Goal: Information Seeking & Learning: Learn about a topic

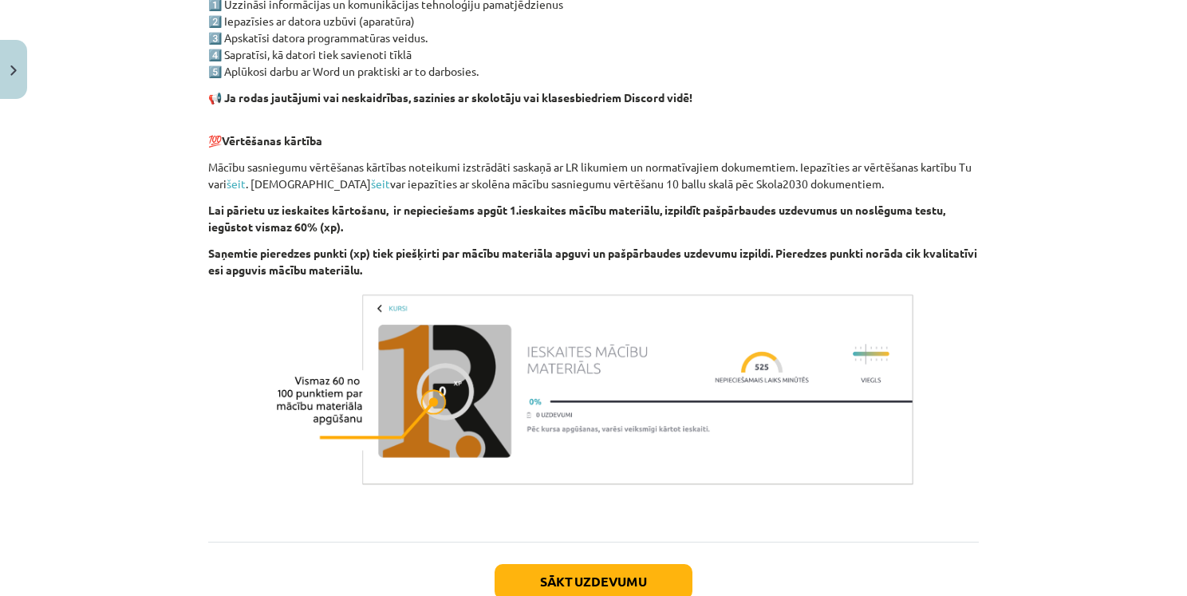
scroll to position [1095, 0]
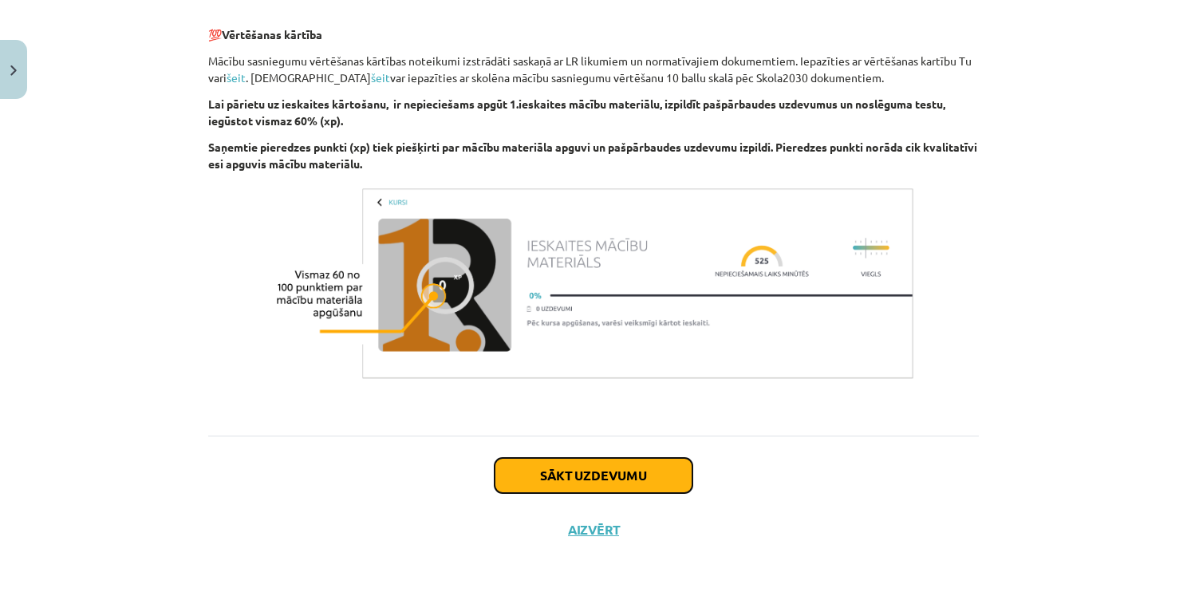
click at [639, 486] on button "Sākt uzdevumu" at bounding box center [593, 475] width 198 height 35
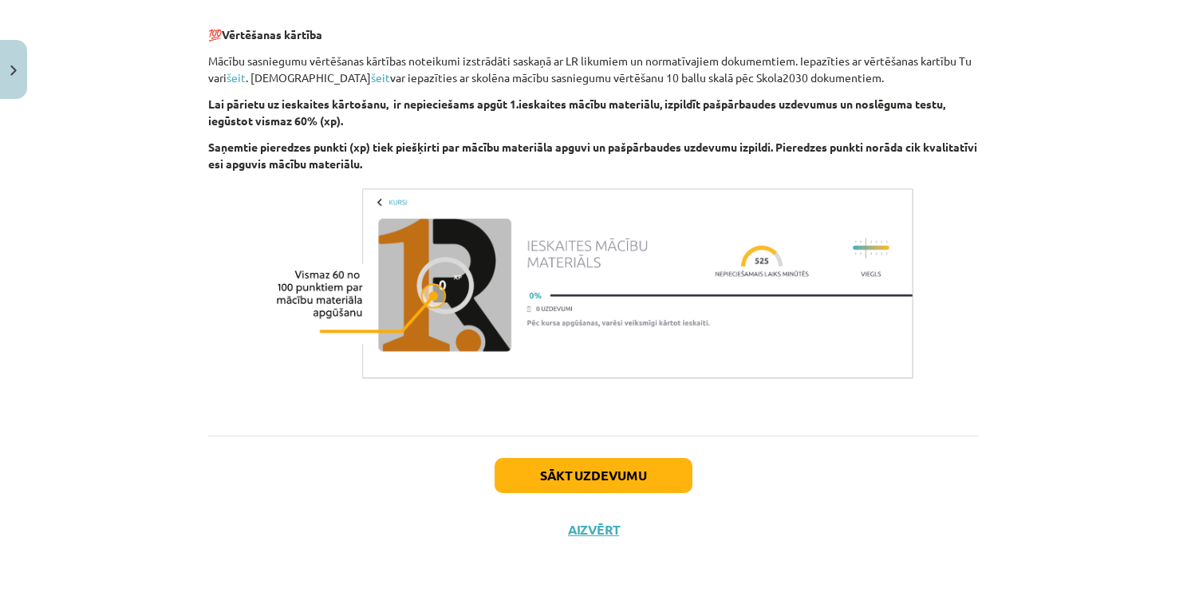
scroll to position [10, 0]
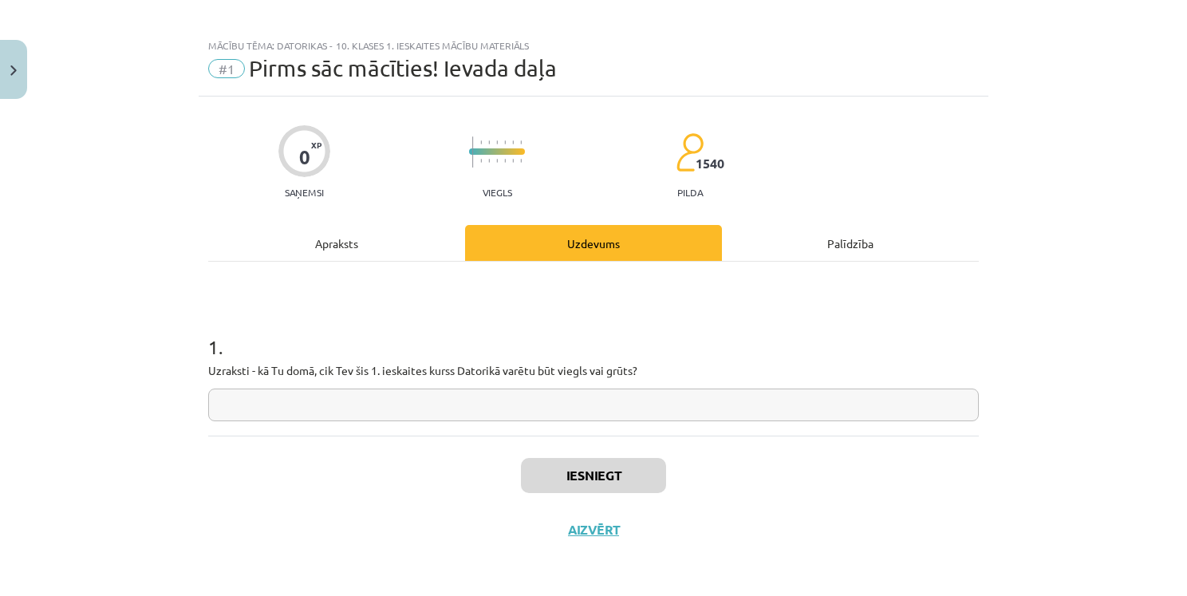
click at [457, 400] on input "text" at bounding box center [593, 404] width 770 height 33
click at [622, 400] on input "text" at bounding box center [593, 404] width 770 height 33
type input "**********"
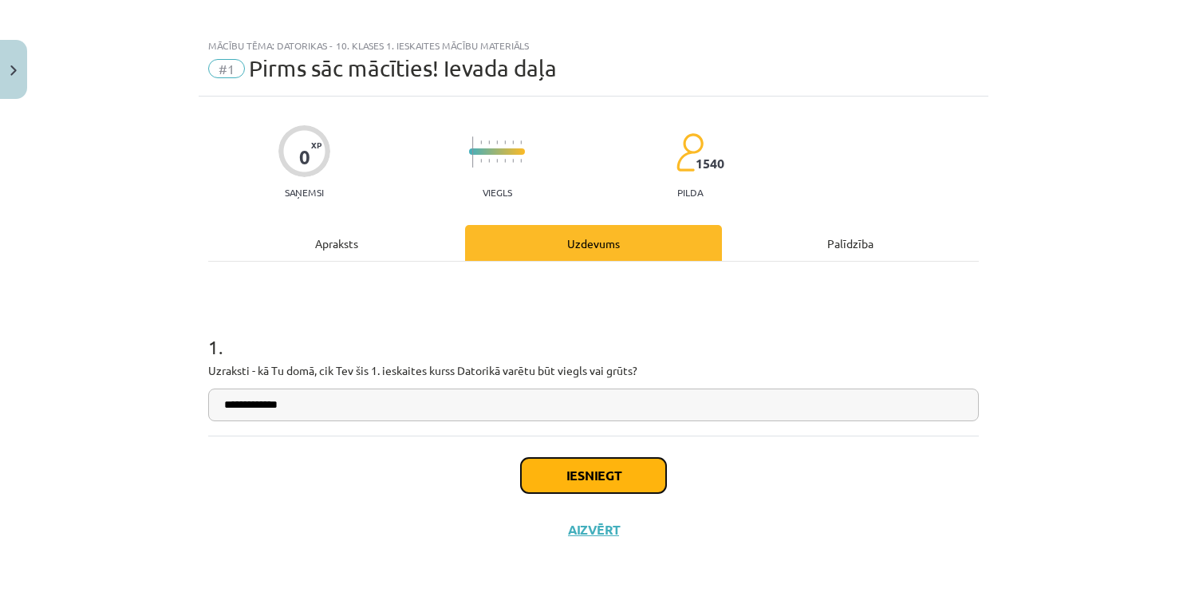
click at [589, 472] on button "Iesniegt" at bounding box center [593, 475] width 145 height 35
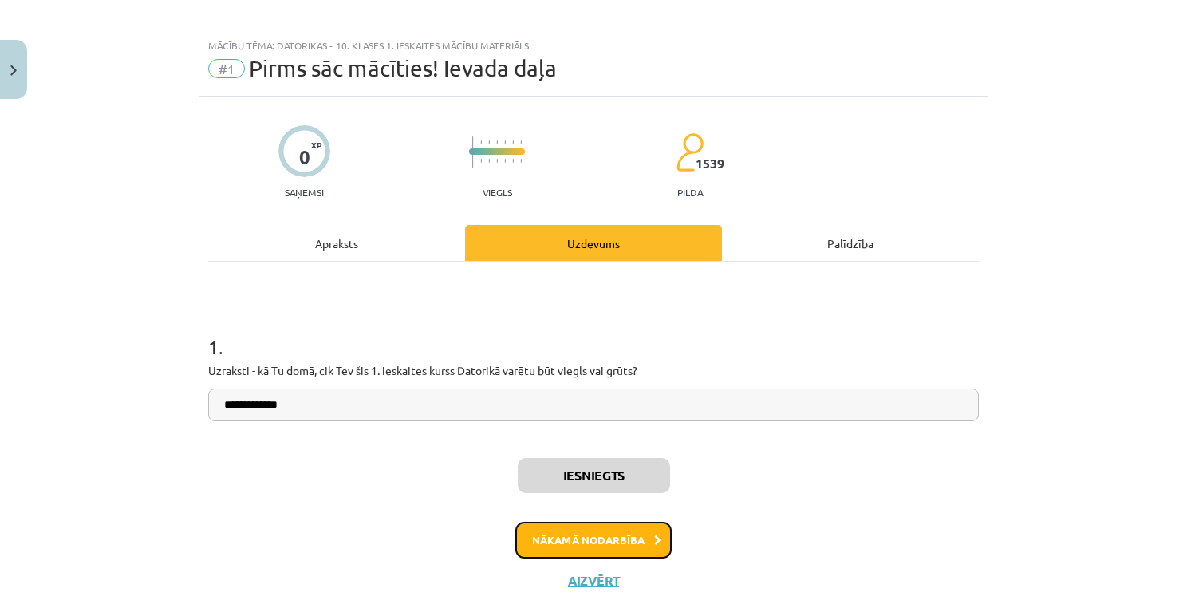
click at [622, 541] on button "Nākamā nodarbība" at bounding box center [593, 540] width 156 height 37
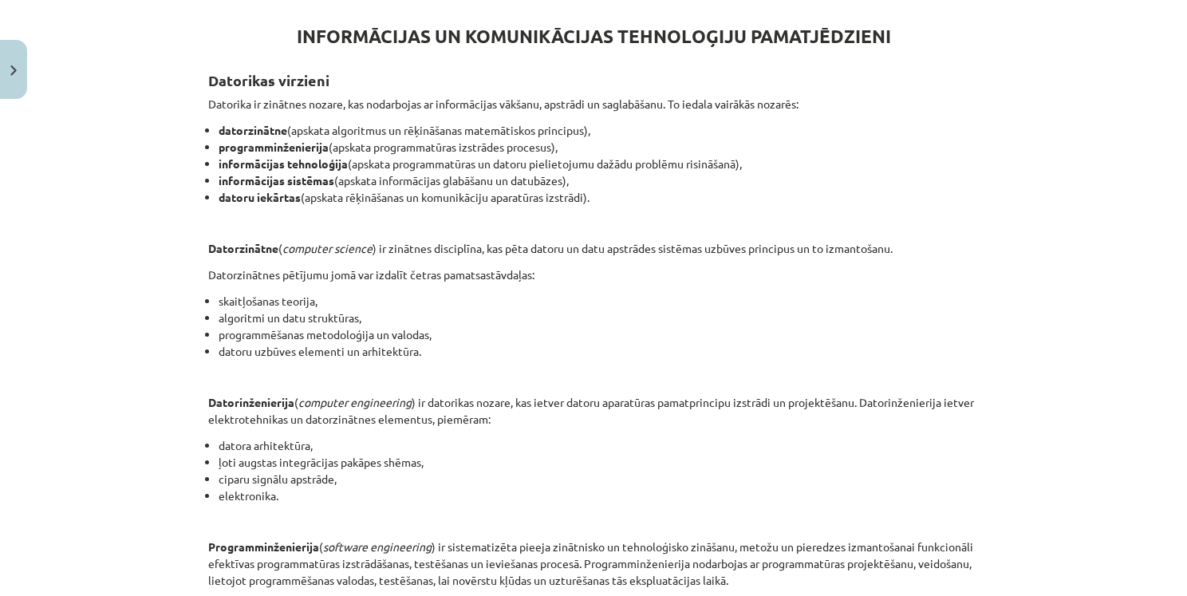
scroll to position [448, 0]
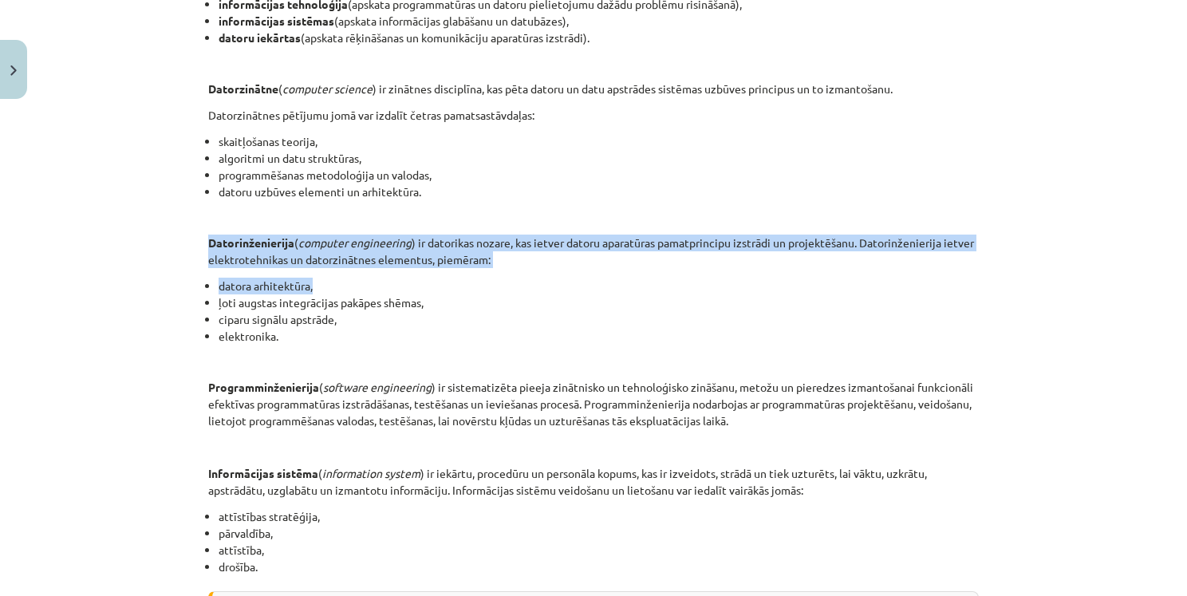
drag, startPoint x: 235, startPoint y: 243, endPoint x: 626, endPoint y: 275, distance: 392.1
click at [626, 277] on div "INFORMĀCIJAS UN KOMUNIKĀCIJAS TEHNOLOĢIJU PAMATJĒDZIENI Datorikas virzieni Dato…" at bounding box center [593, 251] width 770 height 829
click at [626, 278] on li "datora arhitektūra," at bounding box center [599, 286] width 760 height 17
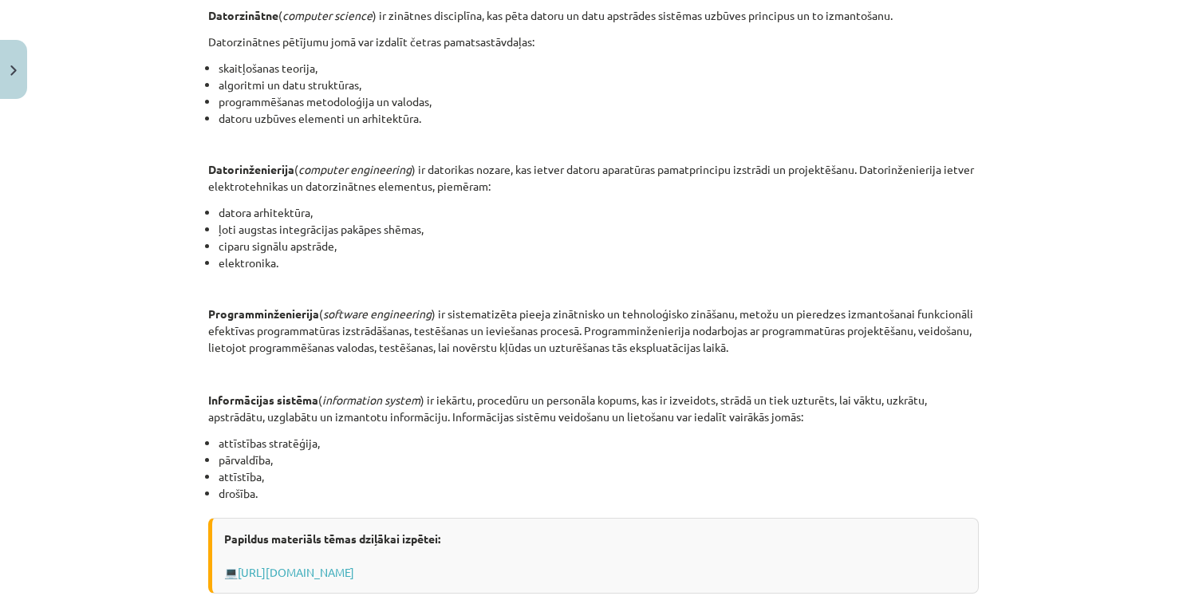
scroll to position [608, 0]
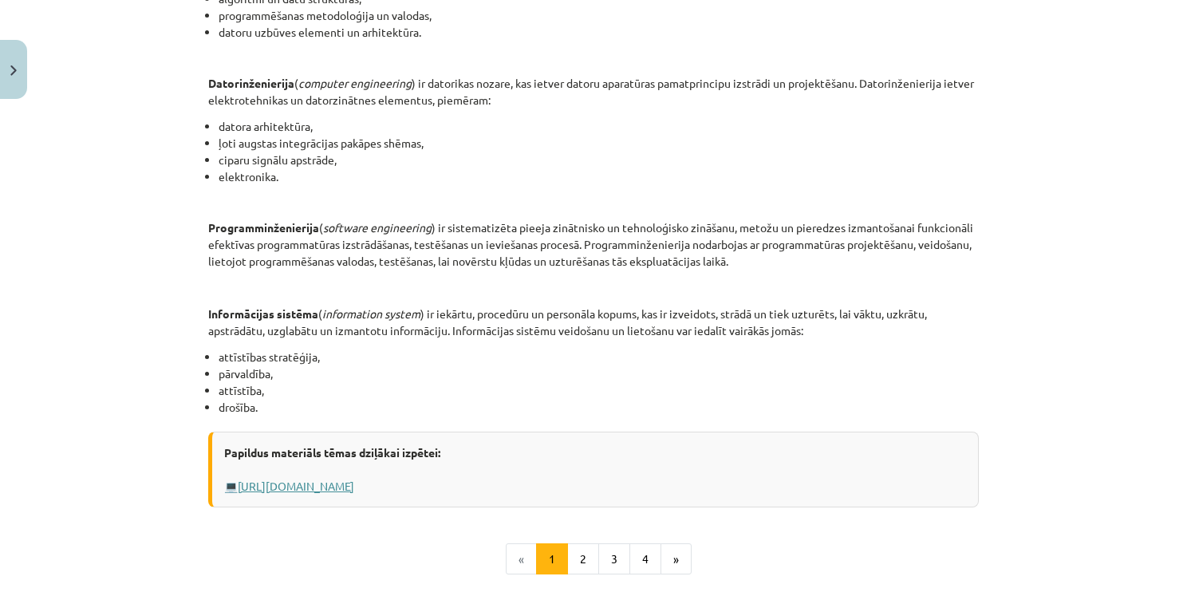
click at [325, 483] on link "[URL][DOMAIN_NAME]" at bounding box center [296, 485] width 116 height 14
click at [573, 561] on button "2" at bounding box center [583, 559] width 32 height 32
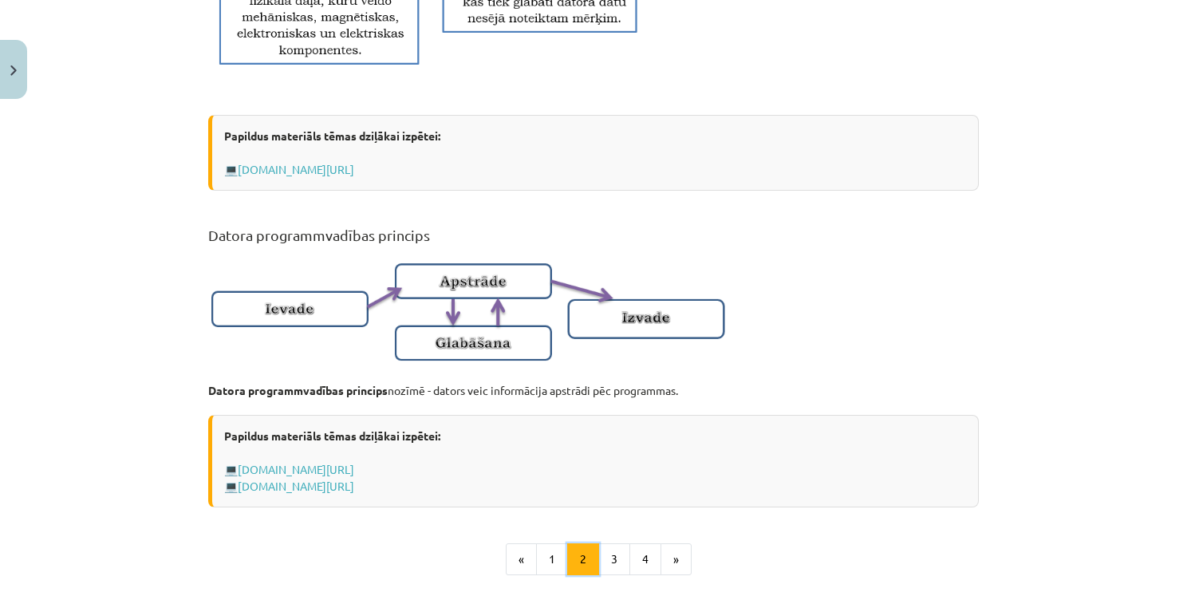
scroll to position [923, 0]
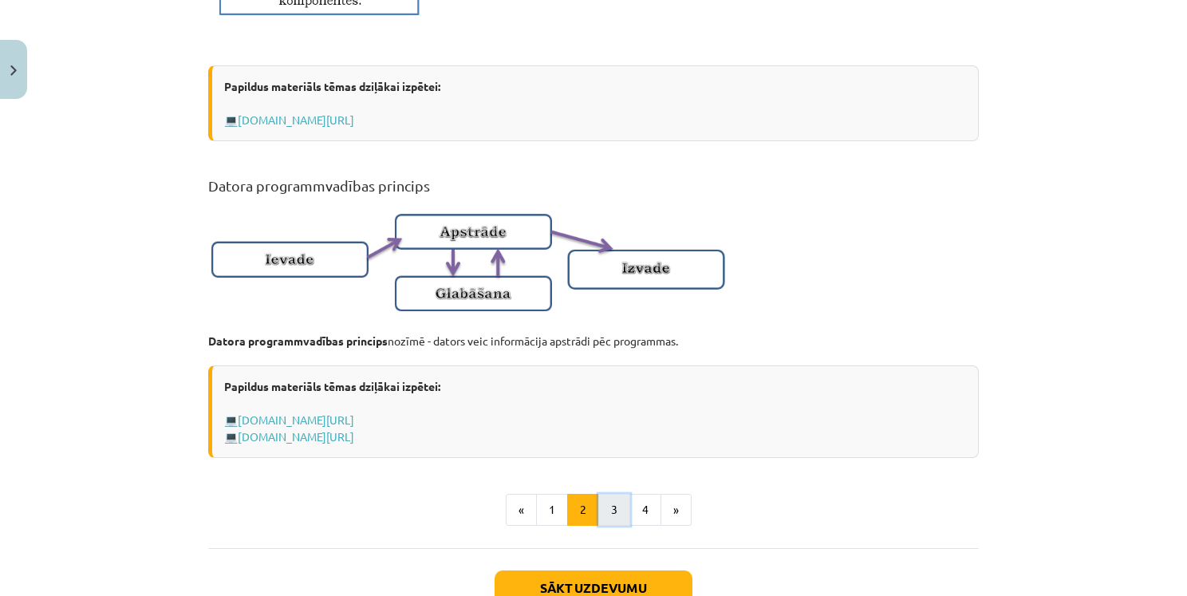
click at [616, 526] on button "3" at bounding box center [614, 510] width 32 height 32
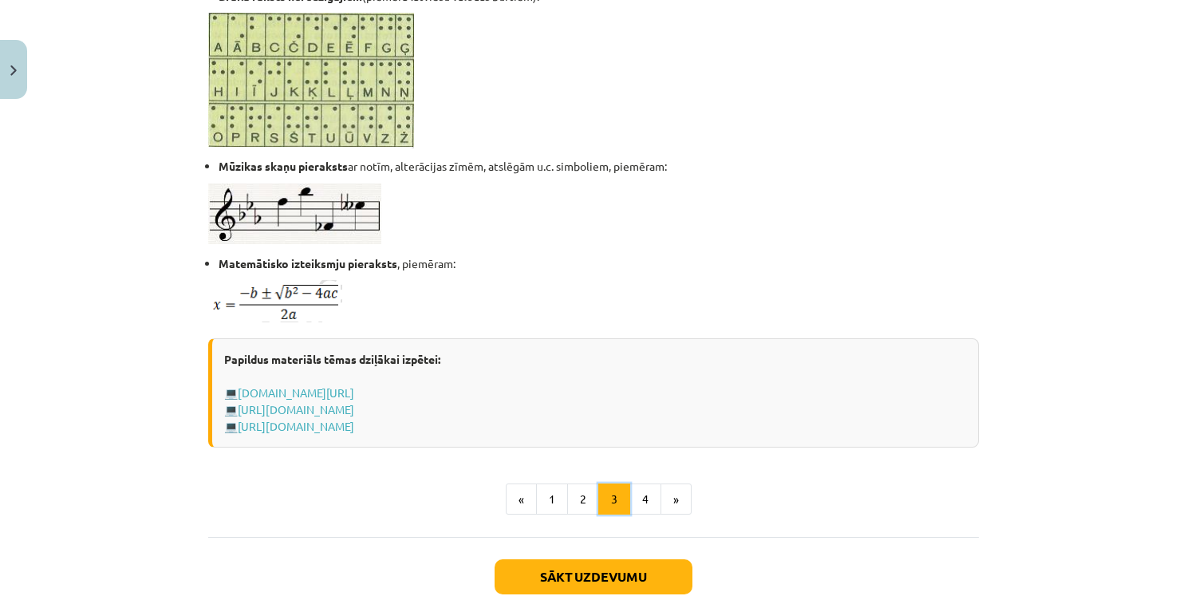
scroll to position [1002, 0]
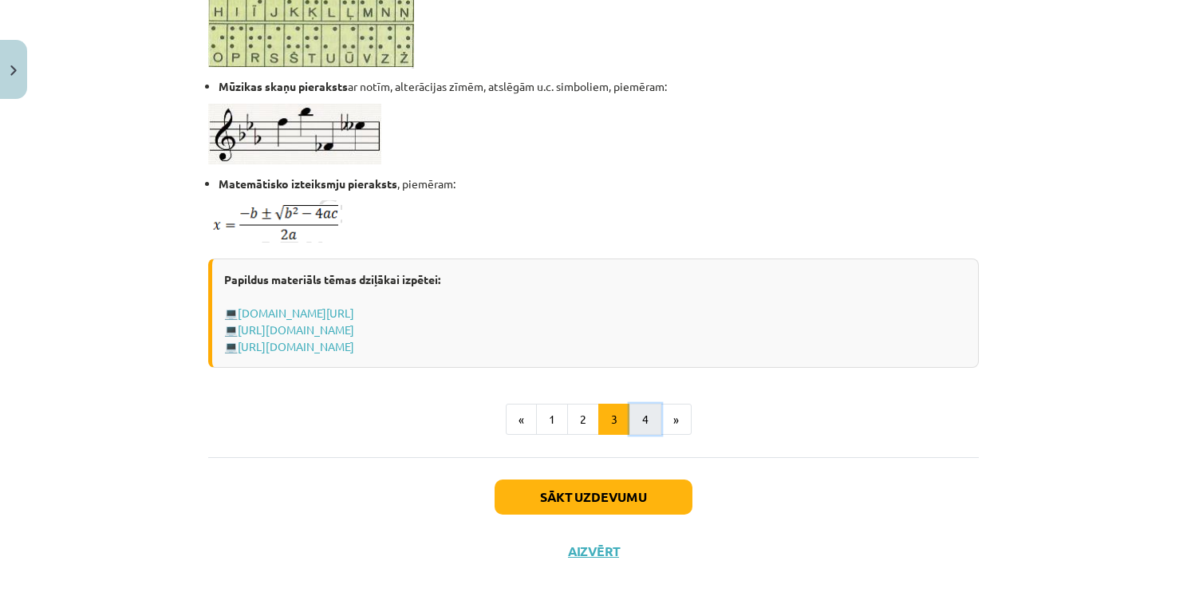
click at [644, 425] on button "4" at bounding box center [645, 420] width 32 height 32
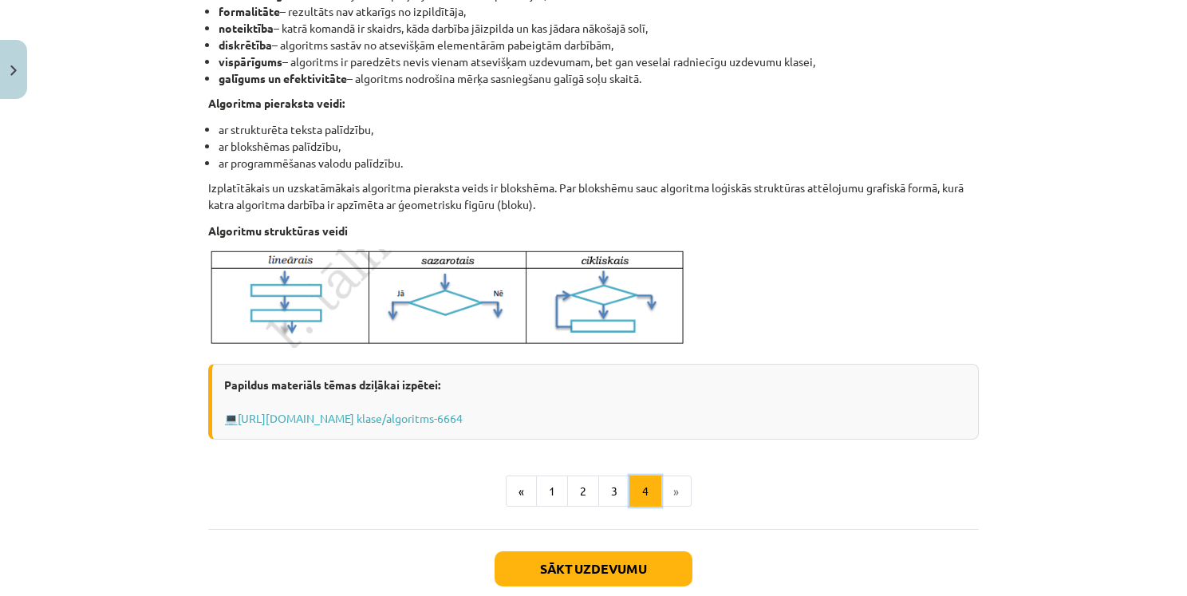
scroll to position [524, 0]
click at [647, 564] on button "Sākt uzdevumu" at bounding box center [593, 567] width 198 height 35
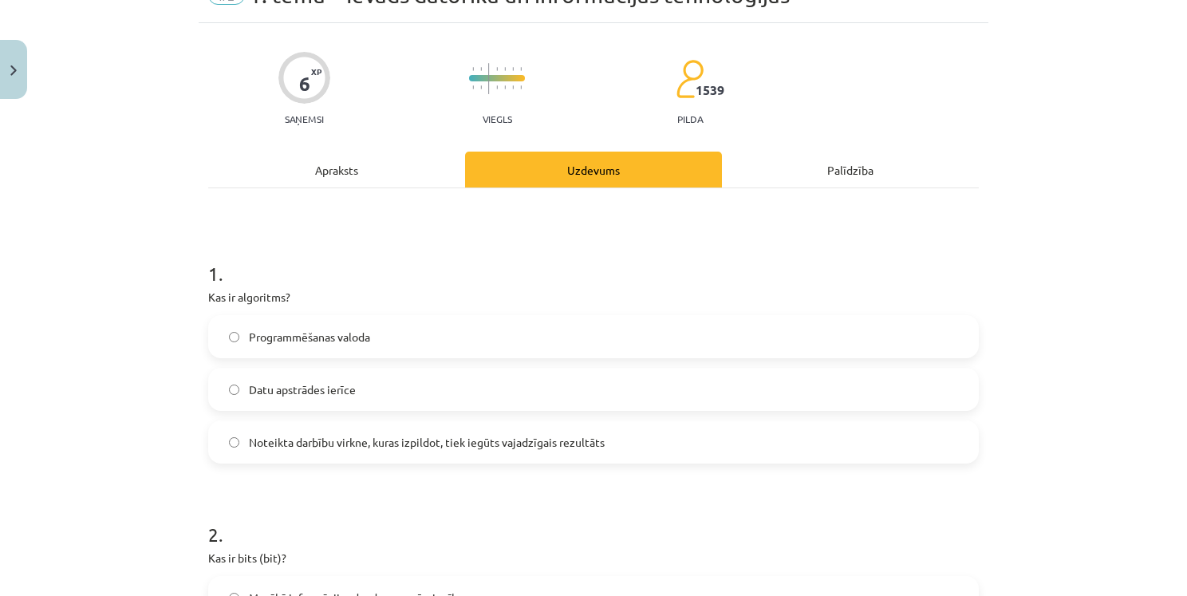
scroll to position [120, 0]
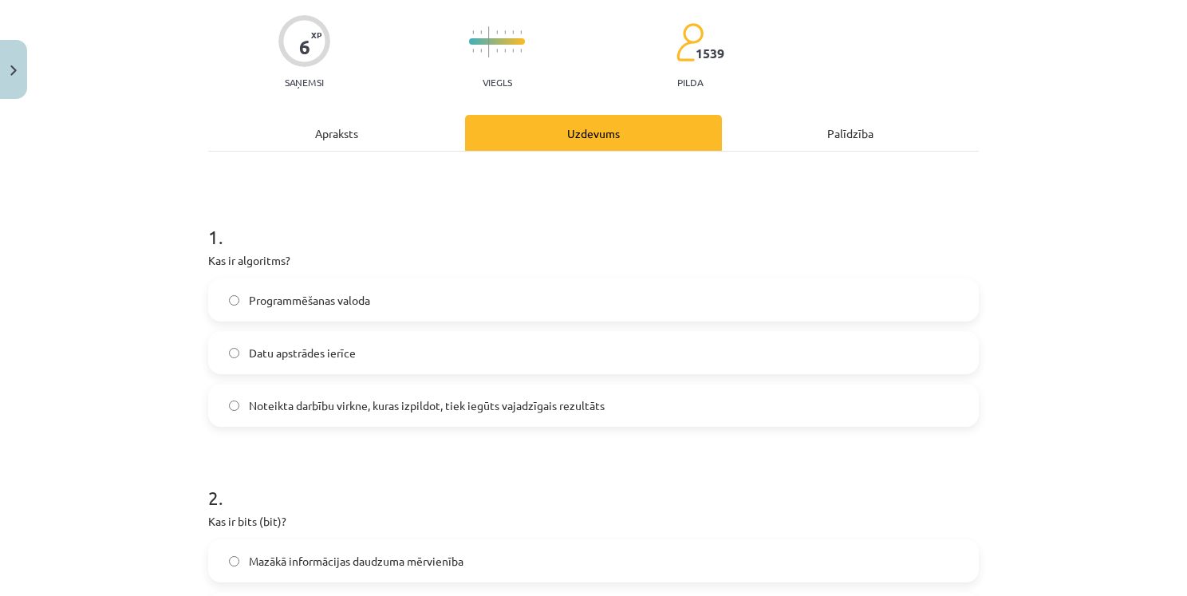
click at [444, 410] on span "Noteikta darbību virkne, kuras izpildot, tiek iegūts vajadzīgais rezultāts" at bounding box center [427, 405] width 356 height 17
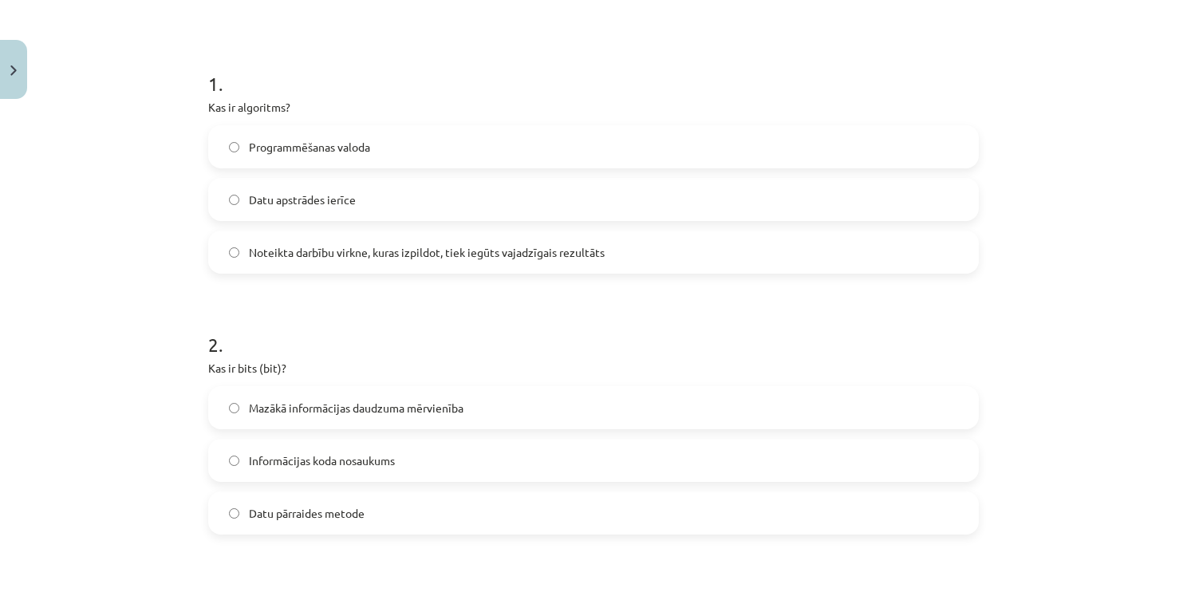
scroll to position [279, 0]
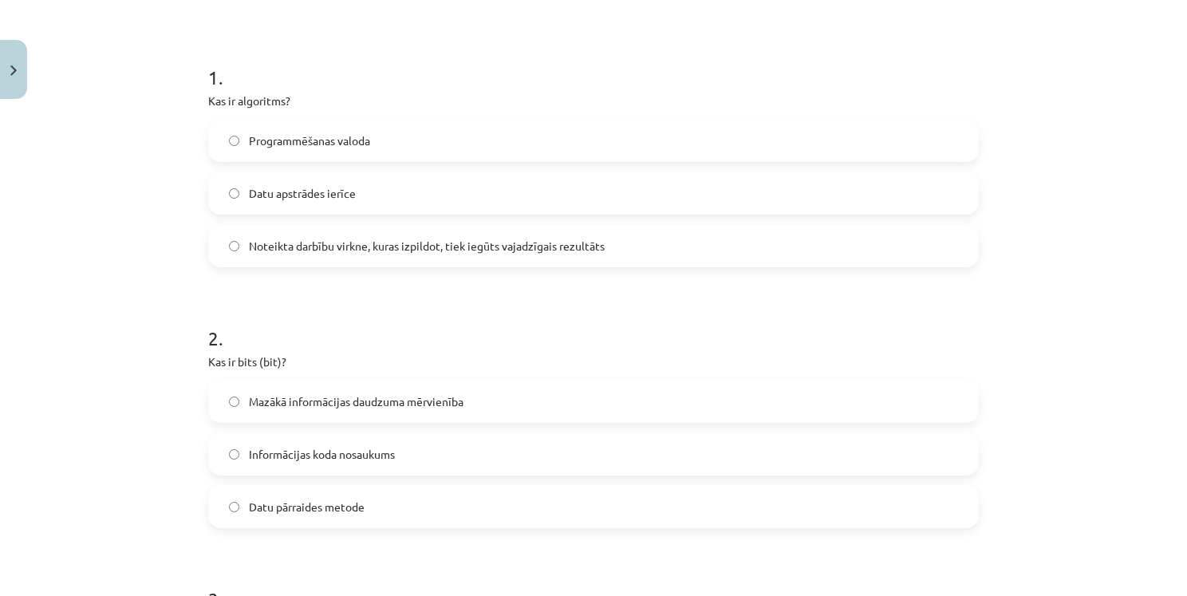
click at [392, 397] on span "Mazākā informācijas daudzuma mērvienība" at bounding box center [356, 401] width 215 height 17
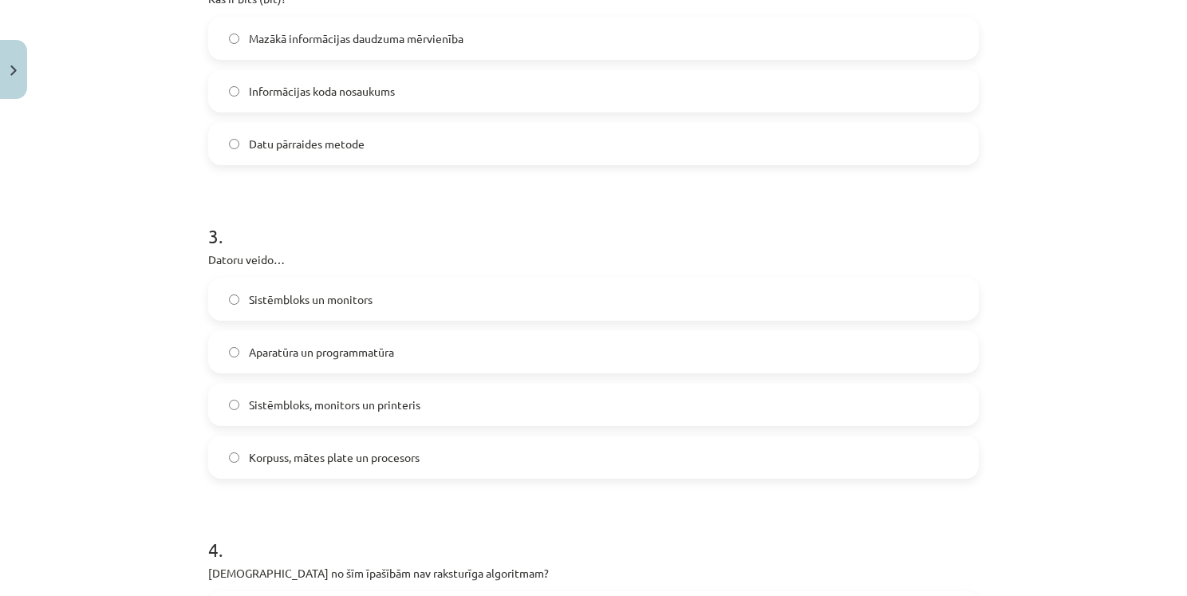
scroll to position [678, 0]
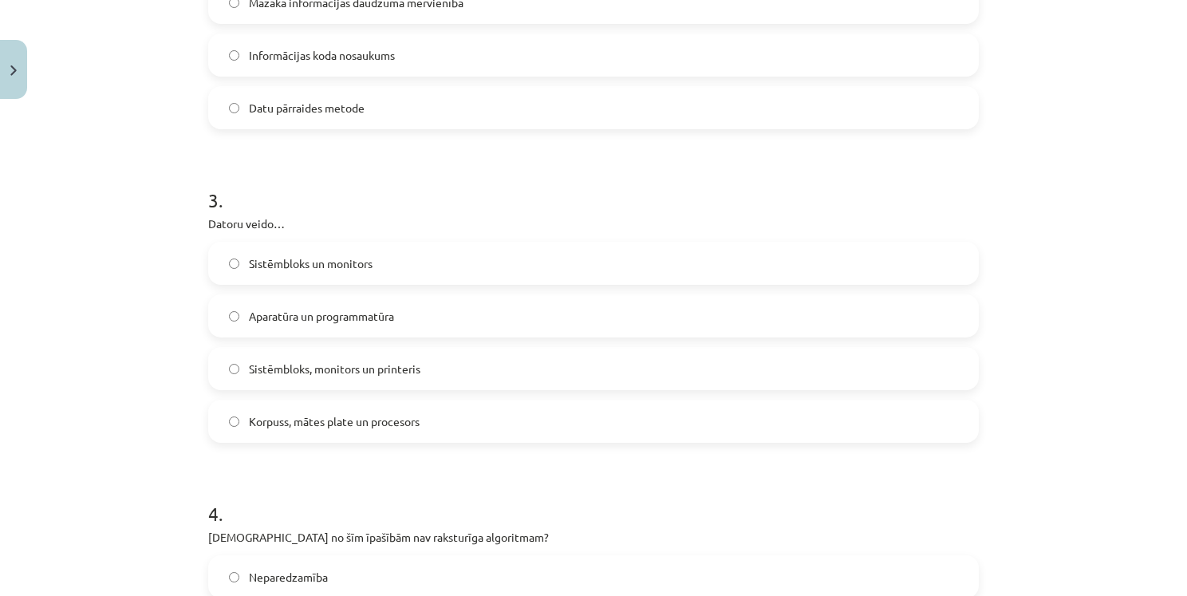
click at [256, 314] on span "Aparatūra un programmatūra" at bounding box center [321, 316] width 145 height 17
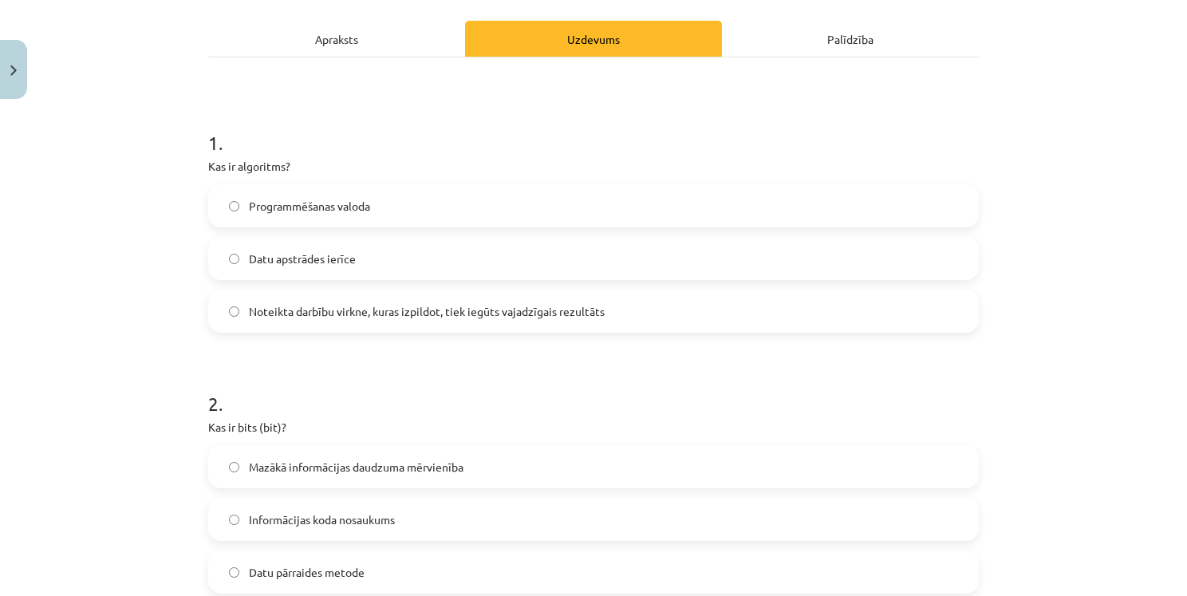
scroll to position [199, 0]
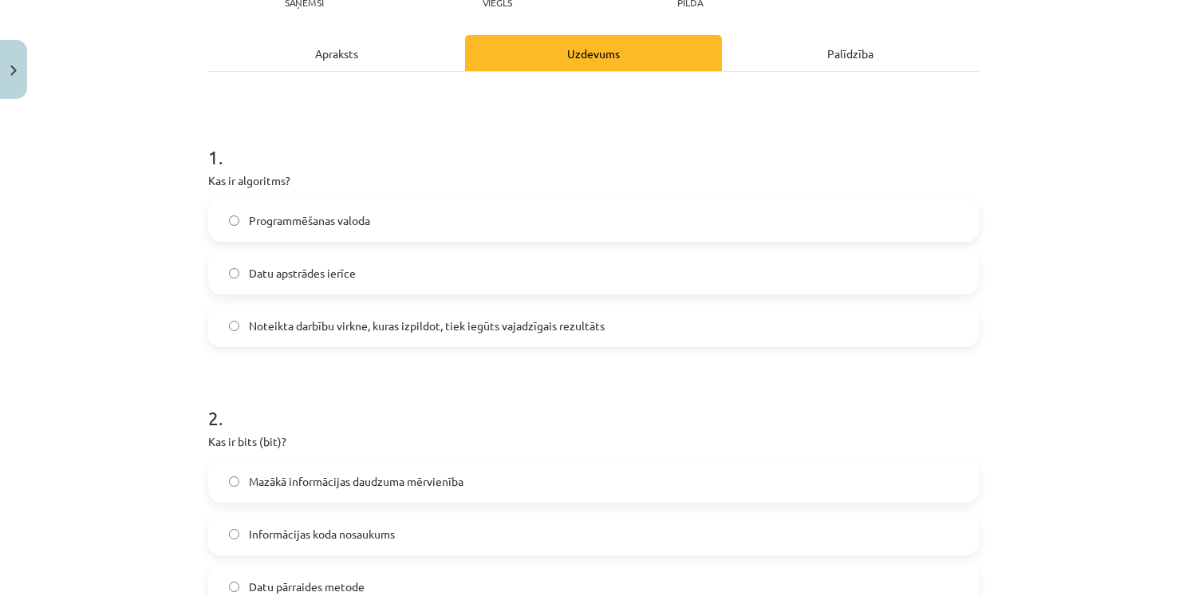
click at [352, 52] on div "Apraksts" at bounding box center [336, 53] width 257 height 36
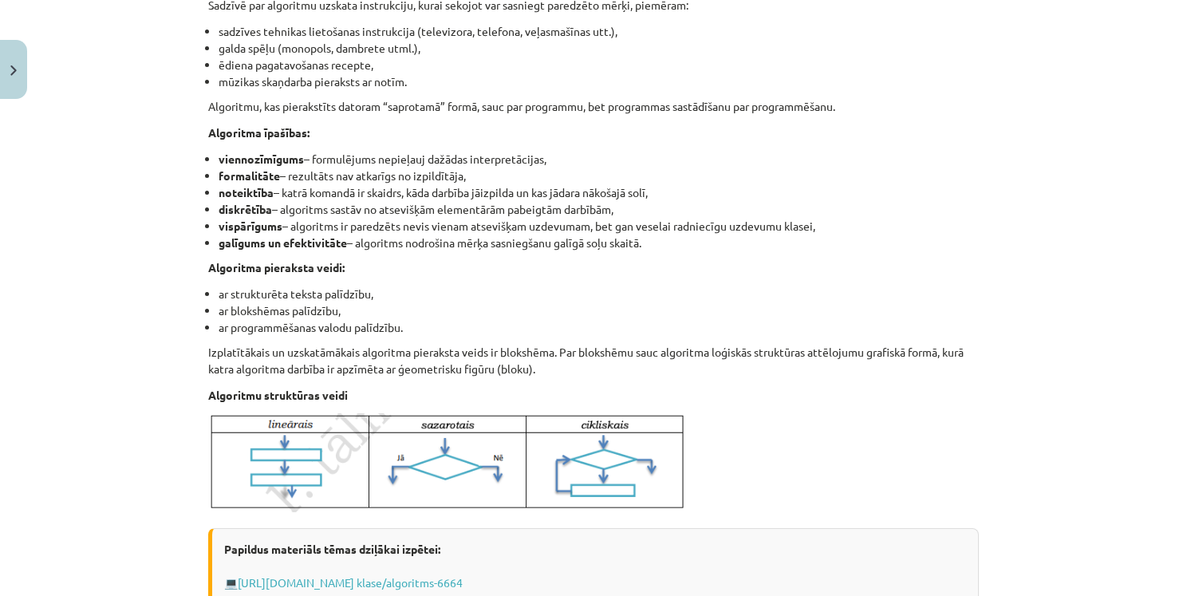
scroll to position [598, 0]
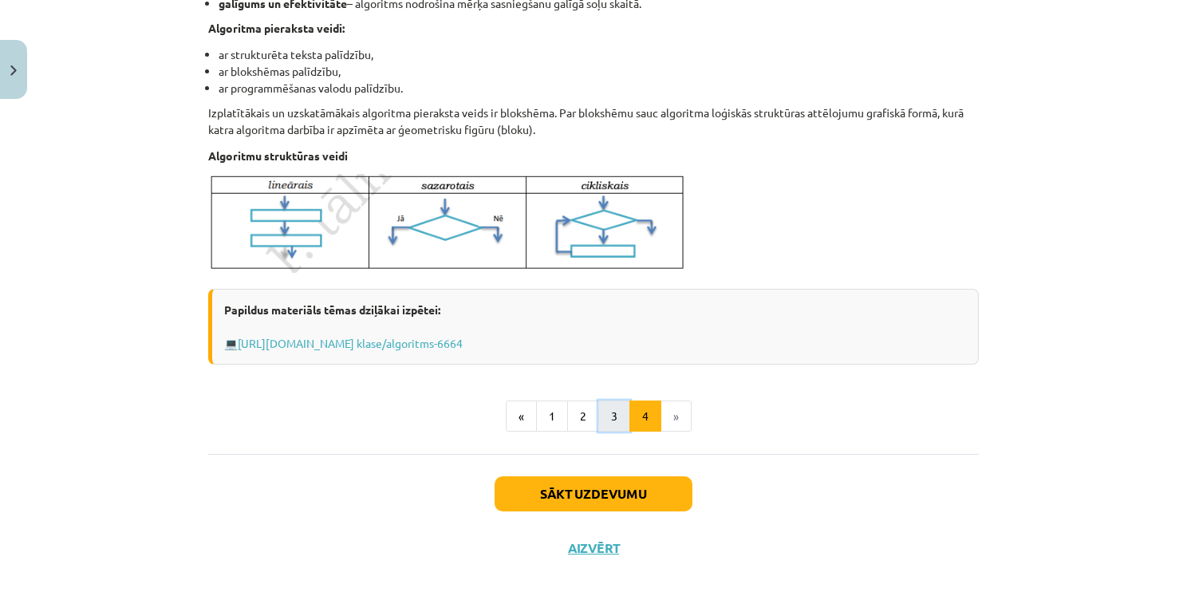
click at [604, 419] on button "3" at bounding box center [614, 416] width 32 height 32
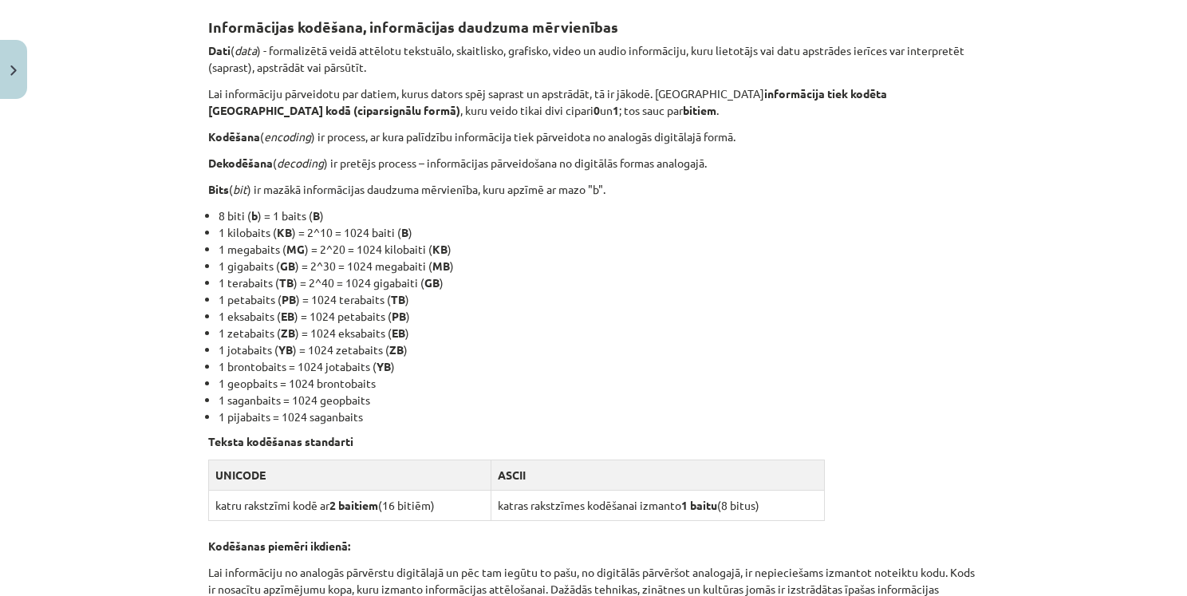
scroll to position [285, 0]
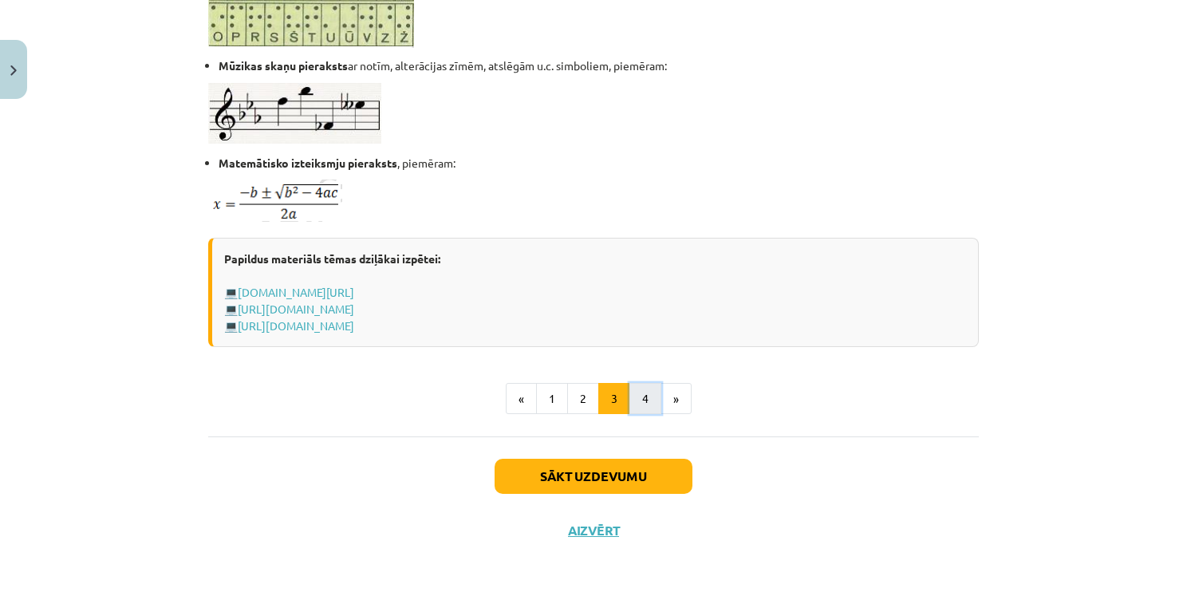
click at [637, 399] on button "4" at bounding box center [645, 399] width 32 height 32
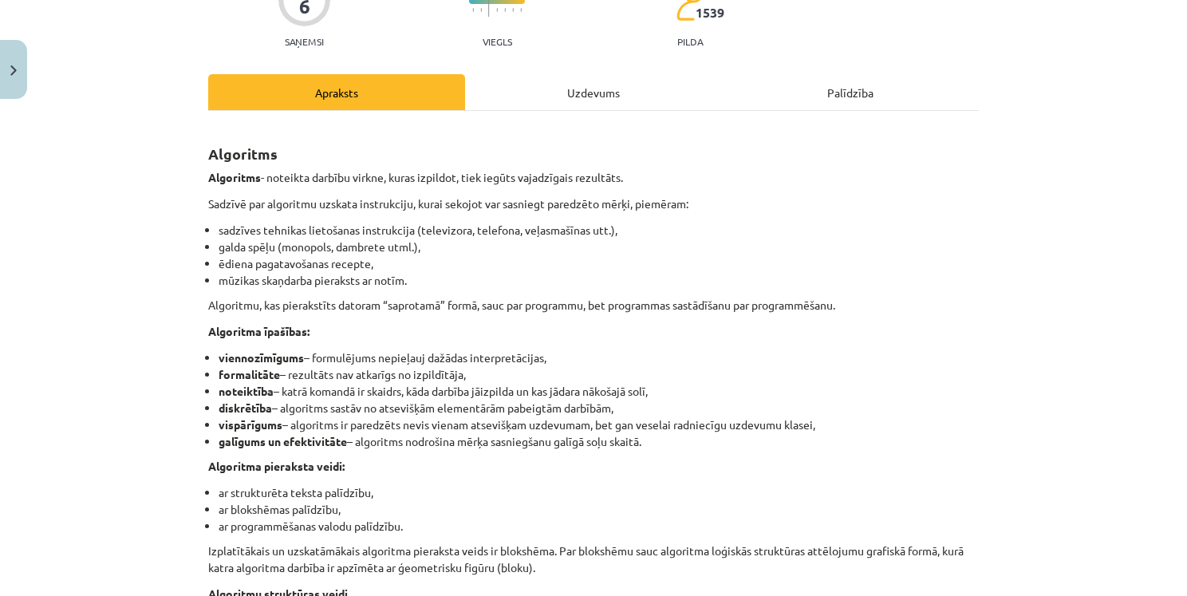
scroll to position [137, 0]
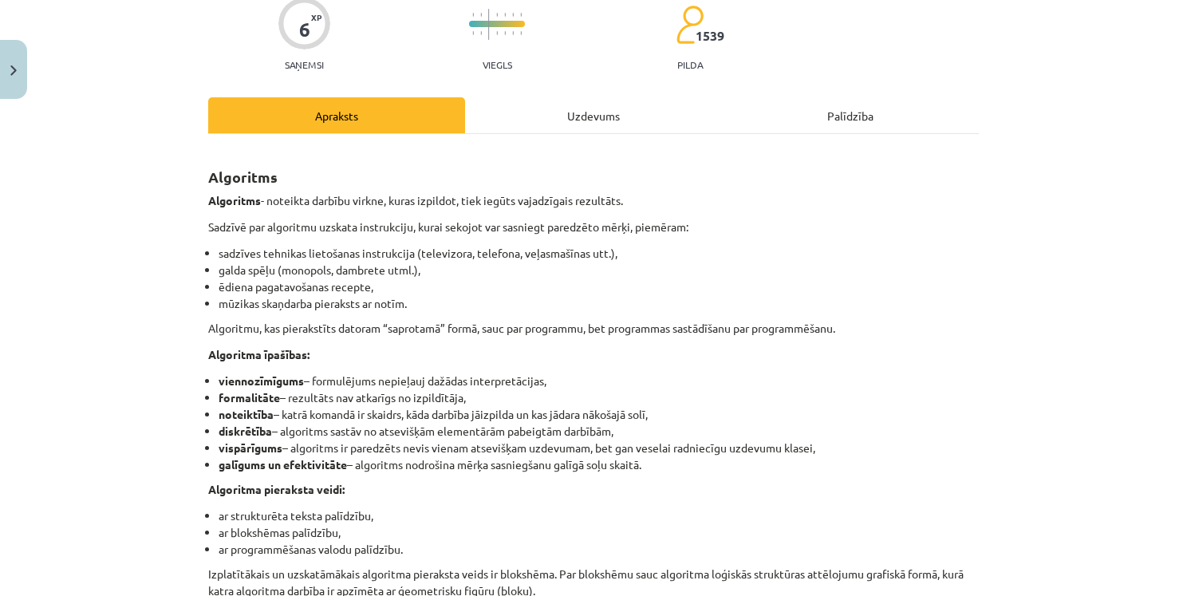
drag, startPoint x: 577, startPoint y: 123, endPoint x: 569, endPoint y: 151, distance: 28.8
click at [577, 124] on div "Uzdevums" at bounding box center [593, 115] width 257 height 36
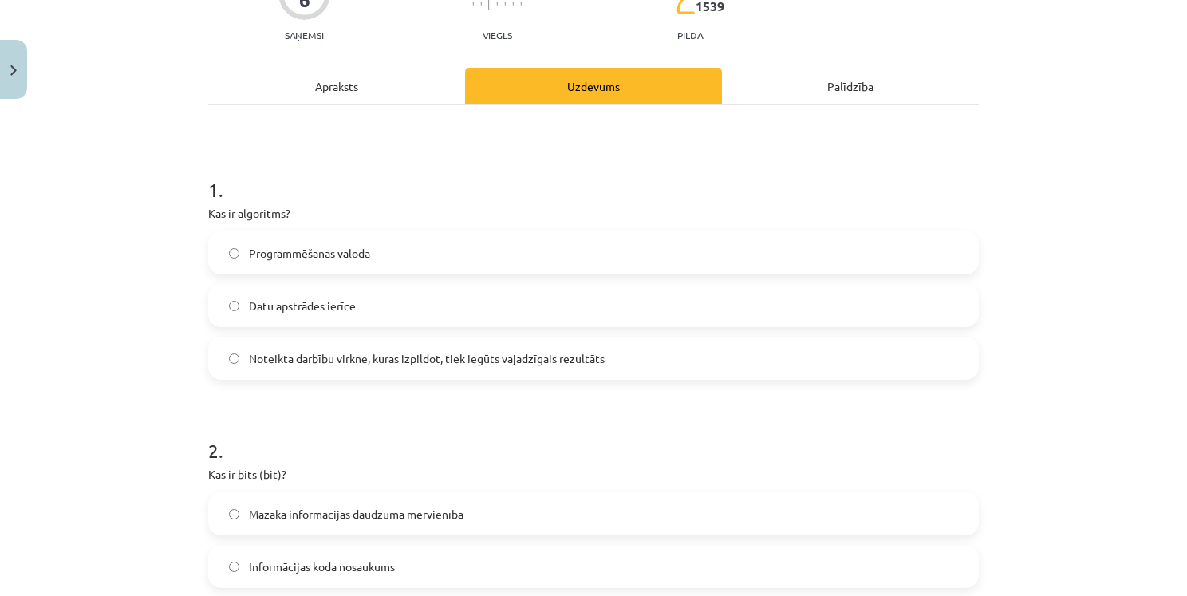
scroll to position [0, 0]
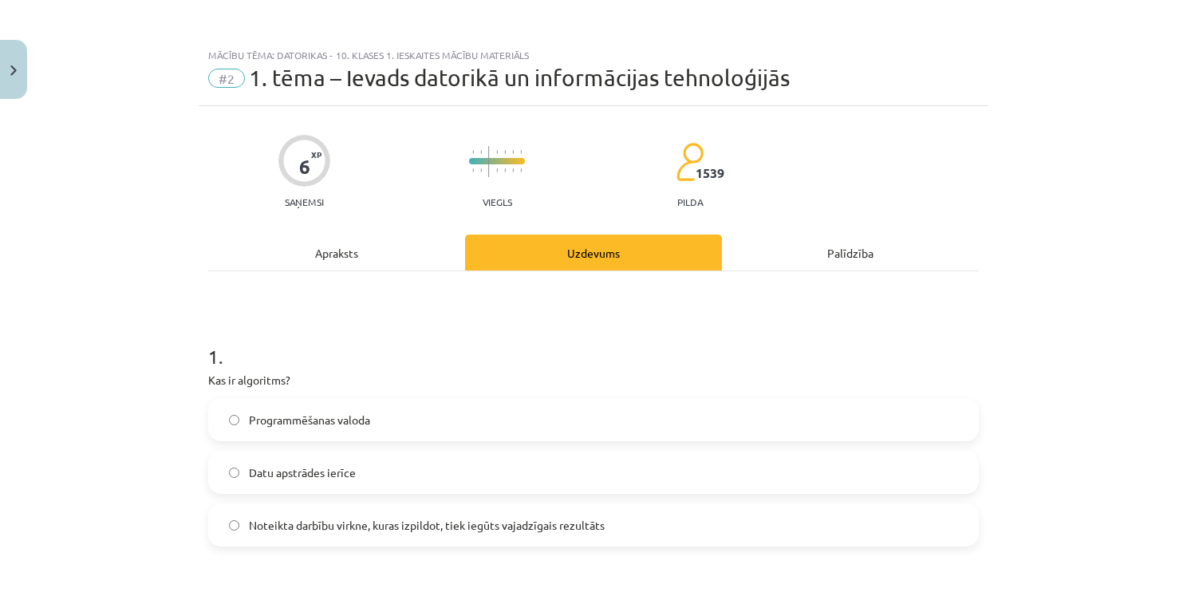
click at [321, 253] on div "Apraksts" at bounding box center [336, 252] width 257 height 36
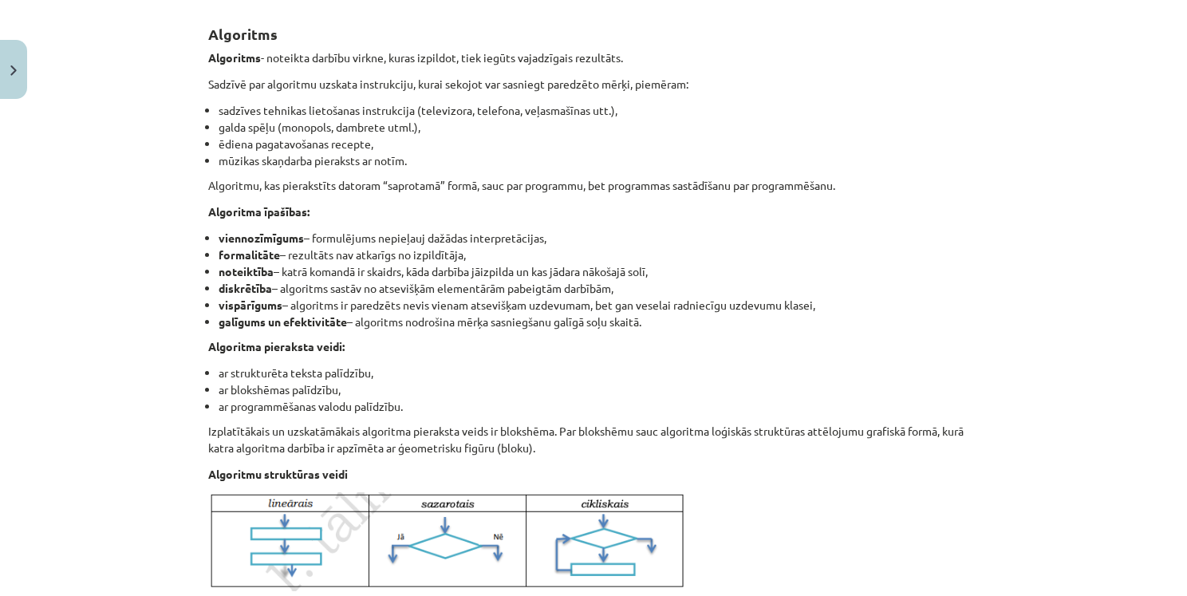
scroll to position [279, 0]
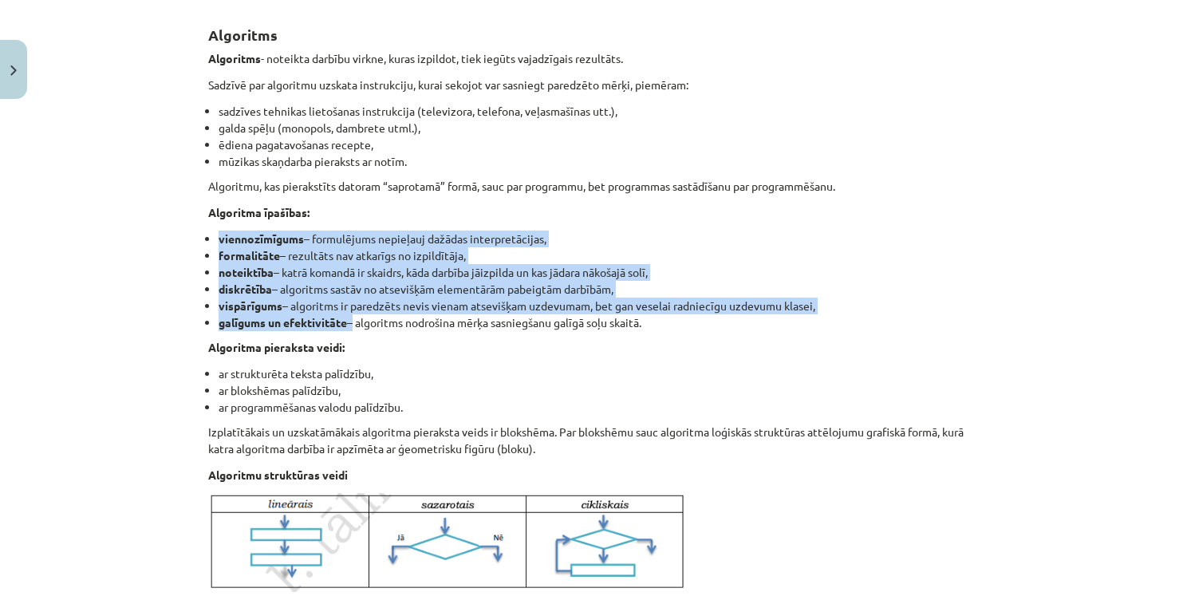
drag, startPoint x: 213, startPoint y: 239, endPoint x: 342, endPoint y: 325, distance: 154.8
click at [344, 325] on ul "viennozīmīgums – formulējums nepieļauj dažādas interpretācijas, formalitāte – r…" at bounding box center [593, 280] width 770 height 100
click at [100, 238] on div "Mācību tēma: Datorikas - 10. klases 1. ieskaites mācību materiāls #2 1. tēma – …" at bounding box center [593, 298] width 1187 height 596
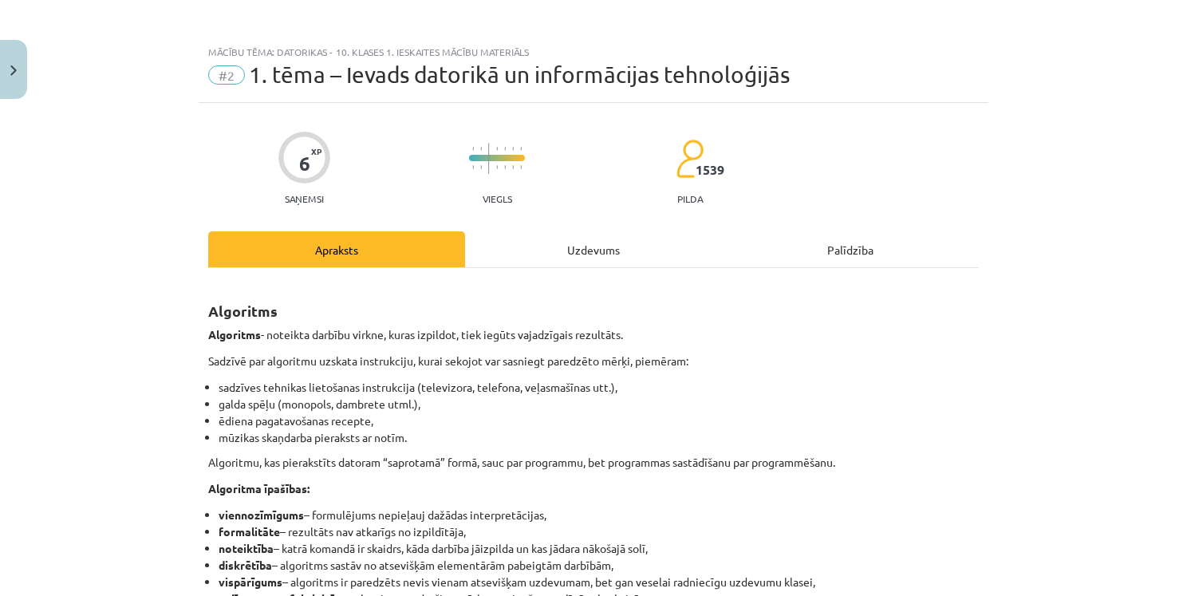
scroll to position [0, 0]
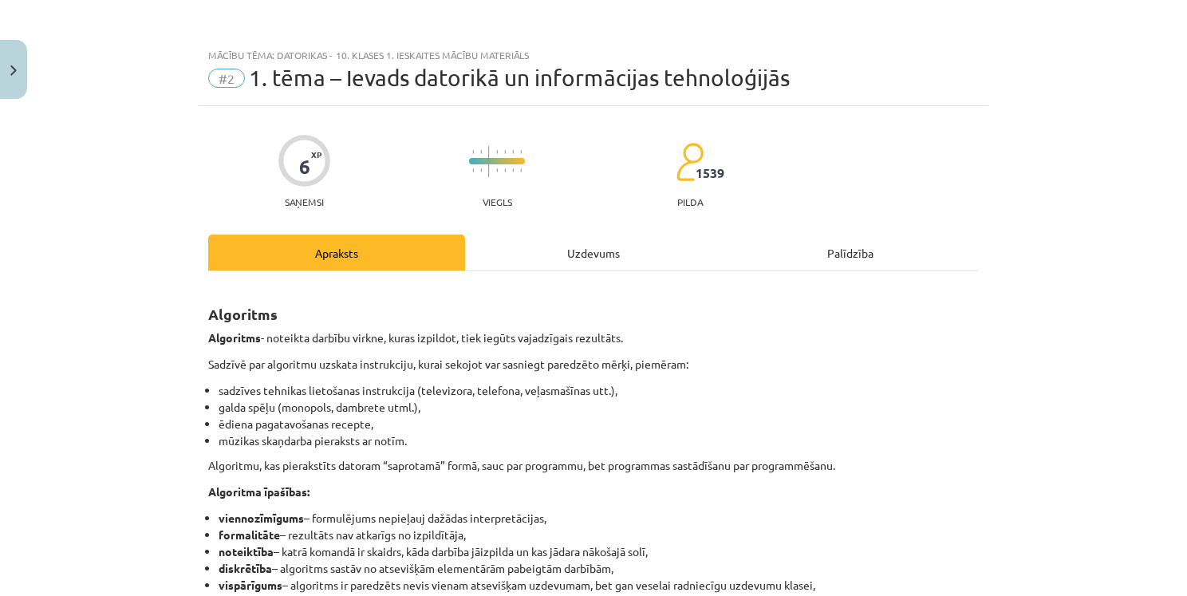
click at [586, 252] on div "Uzdevums" at bounding box center [593, 252] width 257 height 36
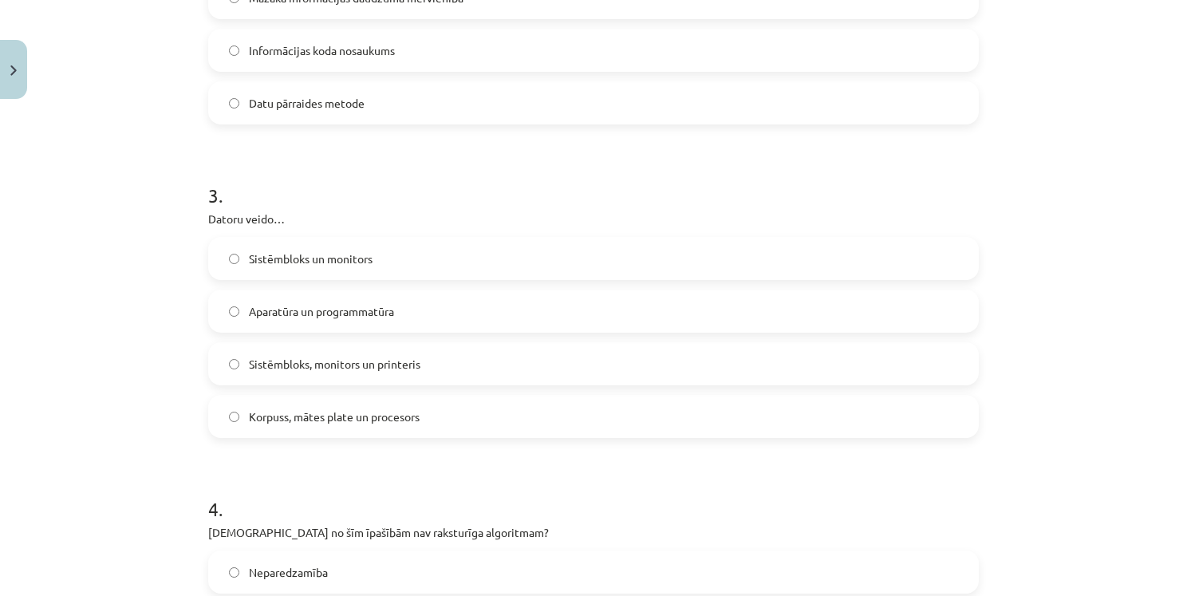
scroll to position [837, 0]
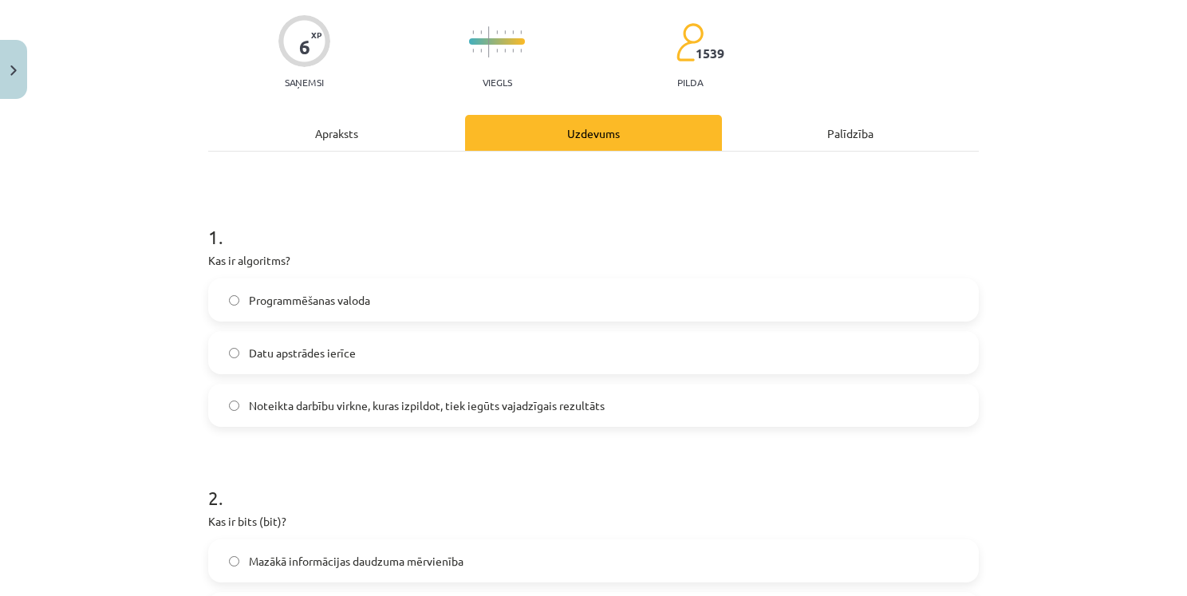
click at [328, 123] on div "Apraksts" at bounding box center [336, 133] width 257 height 36
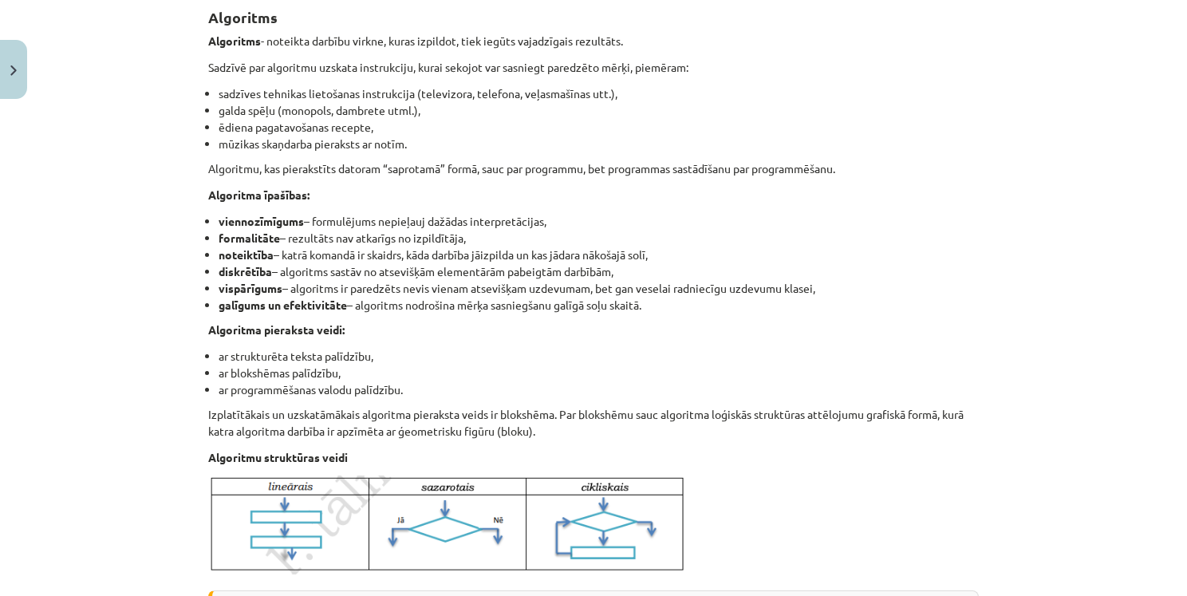
scroll to position [359, 0]
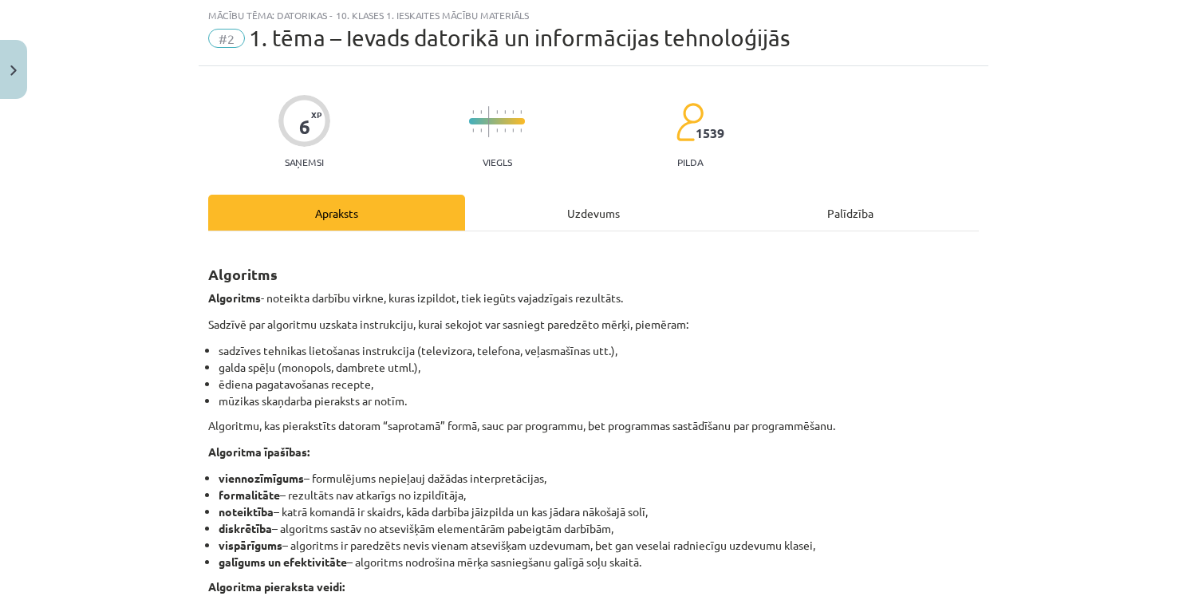
click at [532, 215] on div "Uzdevums" at bounding box center [593, 213] width 257 height 36
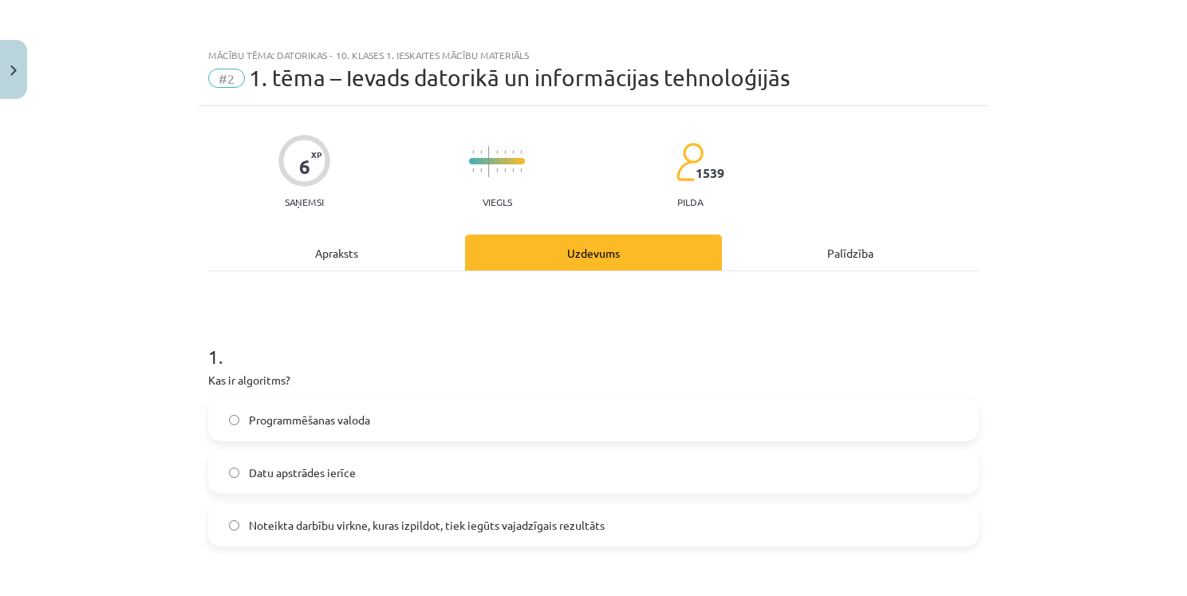
scroll to position [0, 0]
click at [380, 253] on div "Apraksts" at bounding box center [336, 252] width 257 height 36
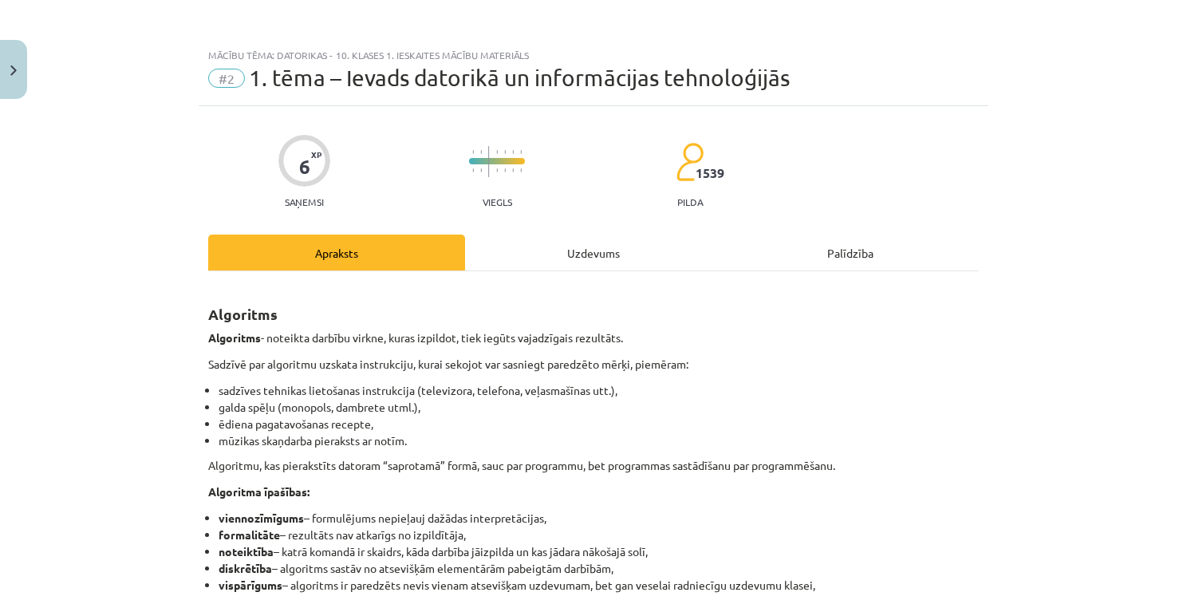
click at [533, 260] on div "Uzdevums" at bounding box center [593, 252] width 257 height 36
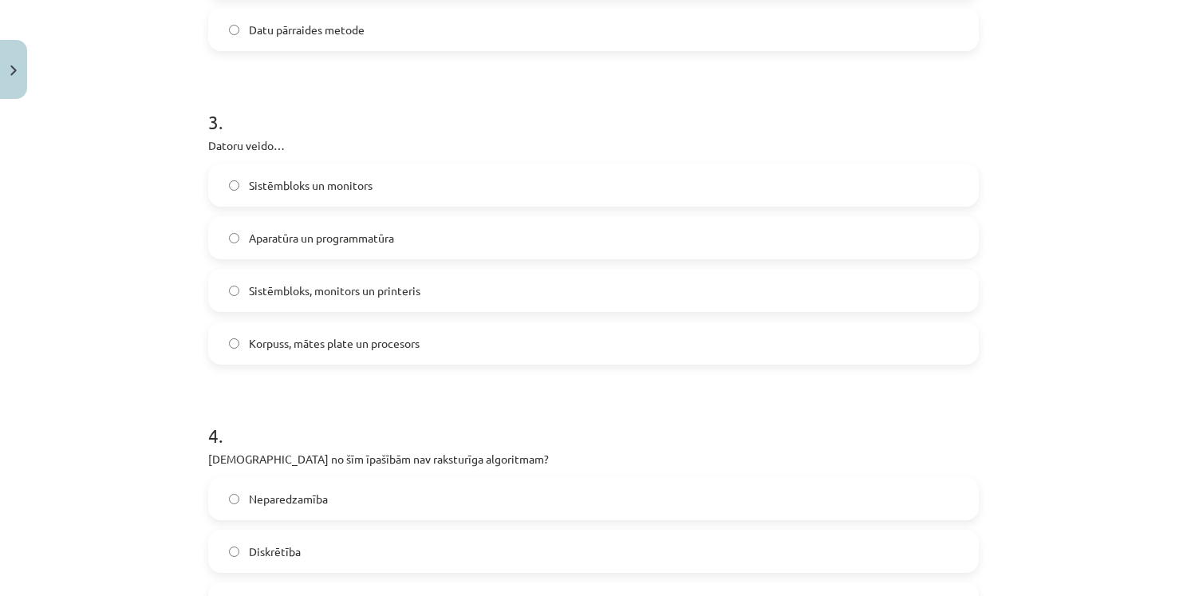
scroll to position [917, 0]
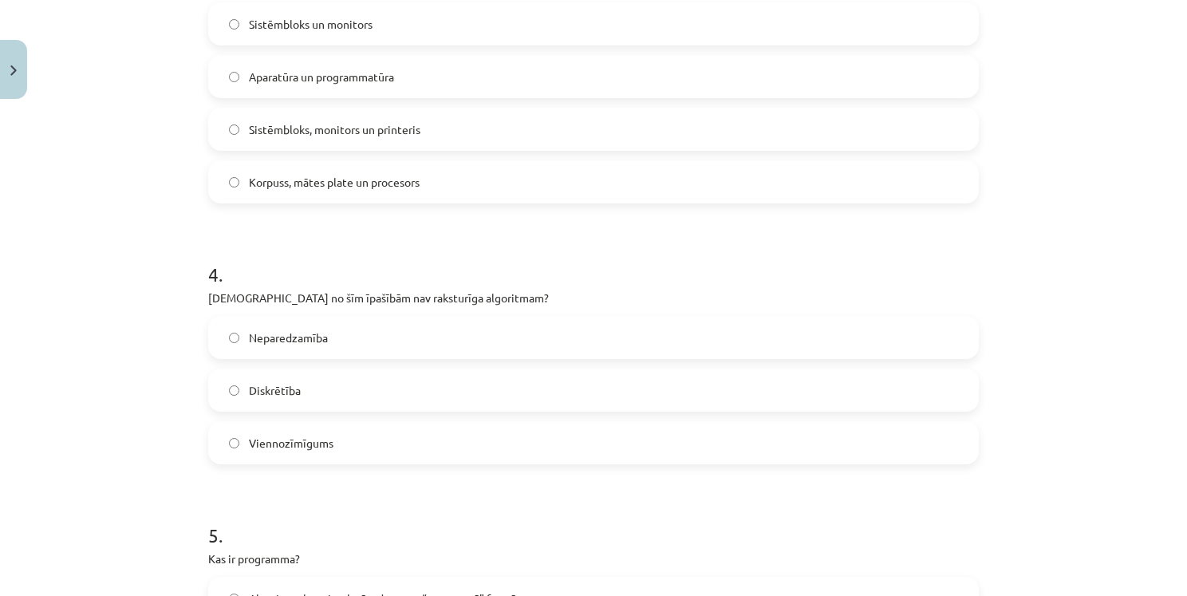
click at [288, 336] on span "Neparedzamība" at bounding box center [288, 337] width 79 height 17
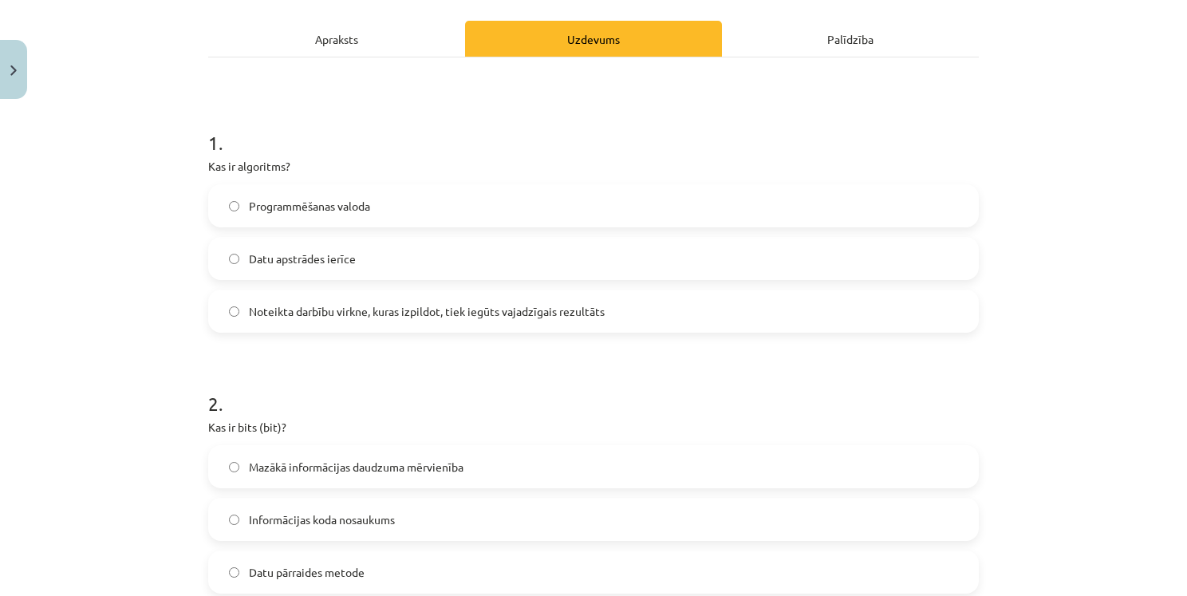
scroll to position [199, 0]
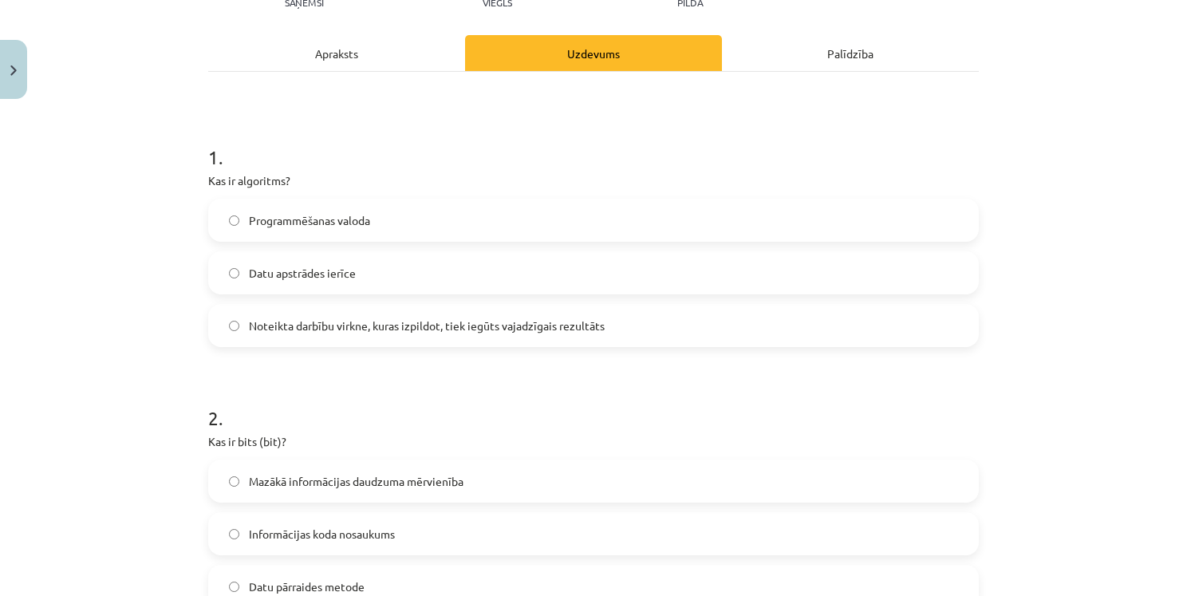
drag, startPoint x: 339, startPoint y: 49, endPoint x: 337, endPoint y: 59, distance: 9.7
click at [337, 59] on div "Apraksts" at bounding box center [336, 53] width 257 height 36
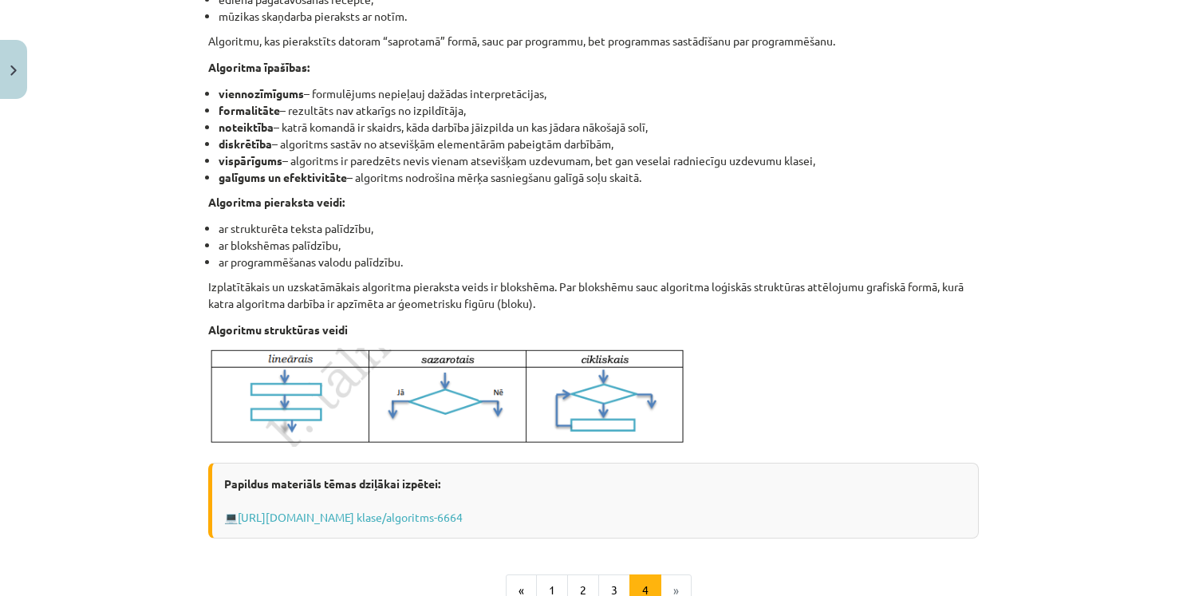
scroll to position [439, 0]
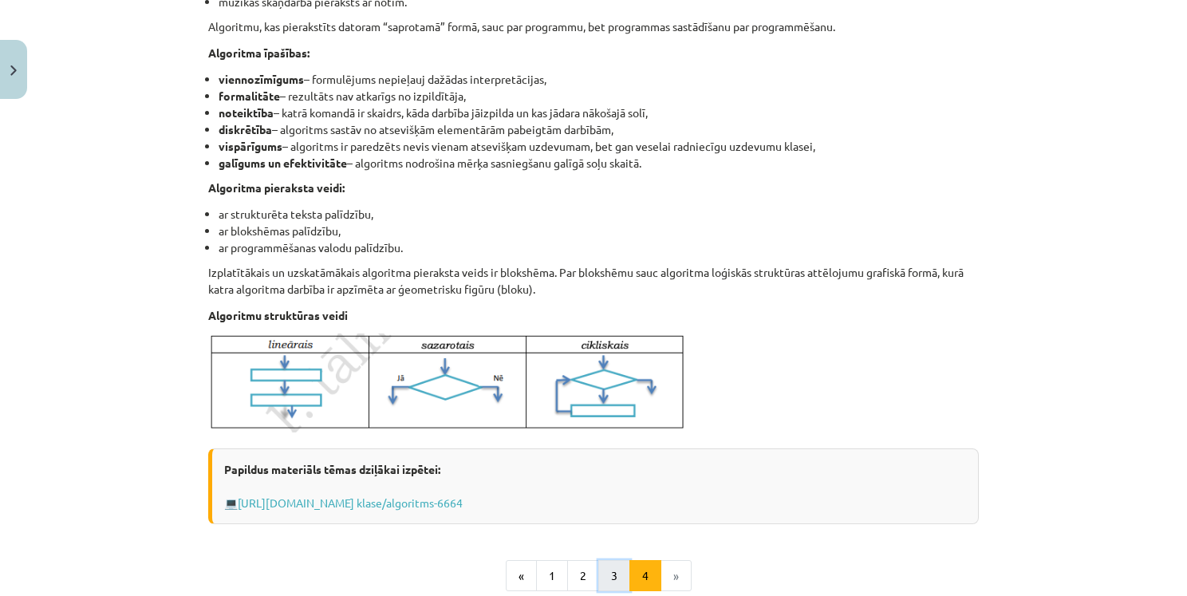
click at [608, 581] on button "3" at bounding box center [614, 576] width 32 height 32
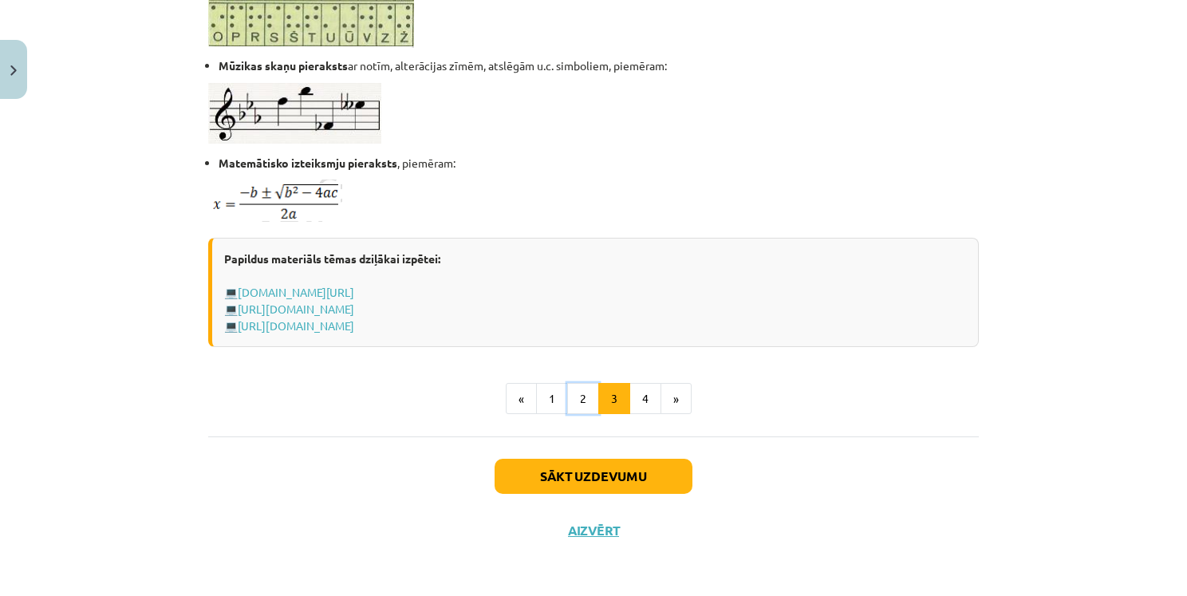
click at [573, 400] on button "2" at bounding box center [583, 399] width 32 height 32
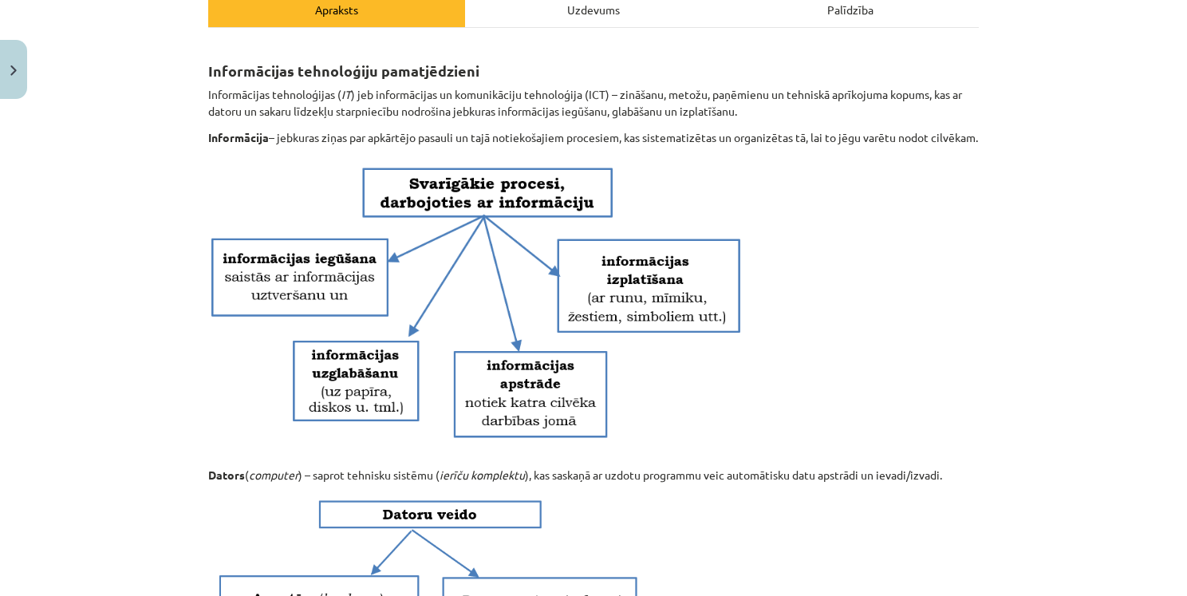
scroll to position [205, 0]
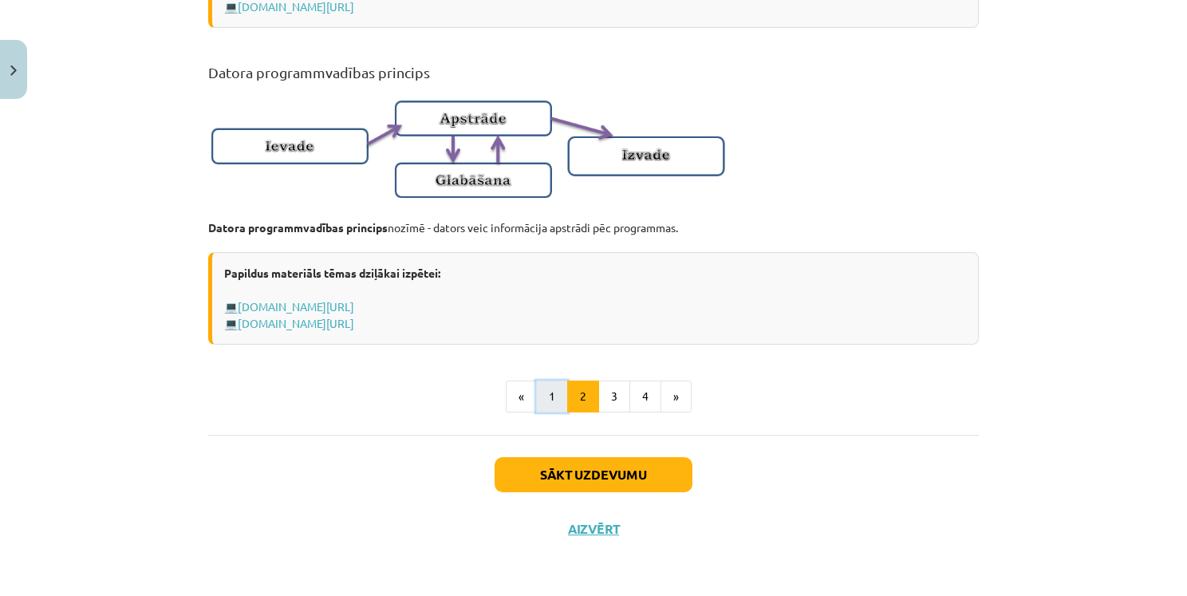
click at [538, 392] on button "1" at bounding box center [552, 396] width 32 height 32
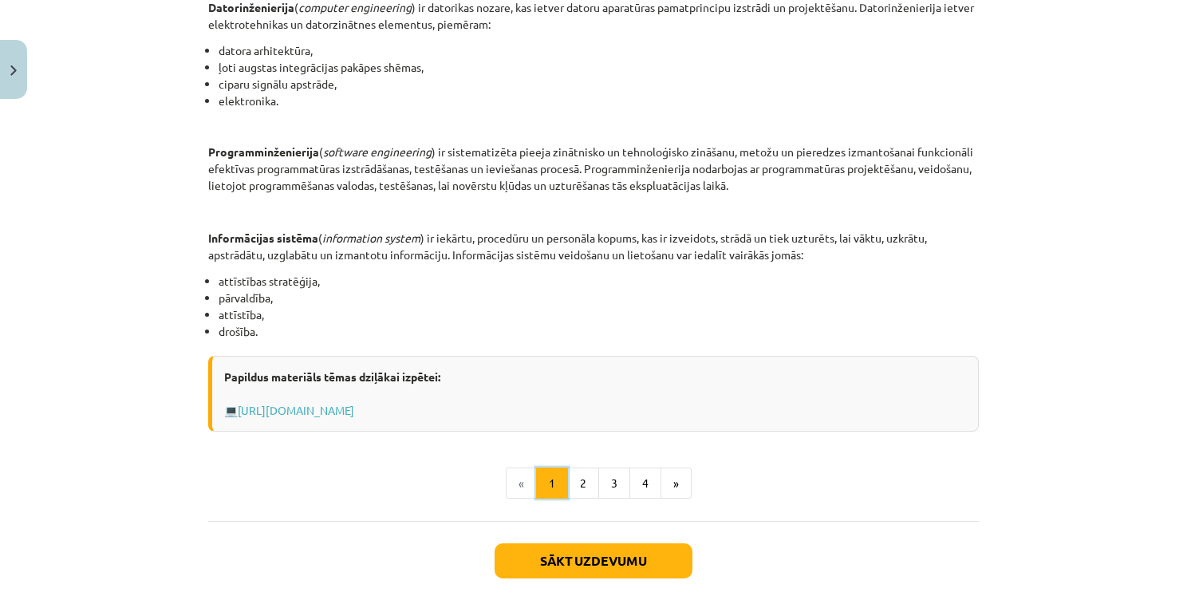
scroll to position [763, 0]
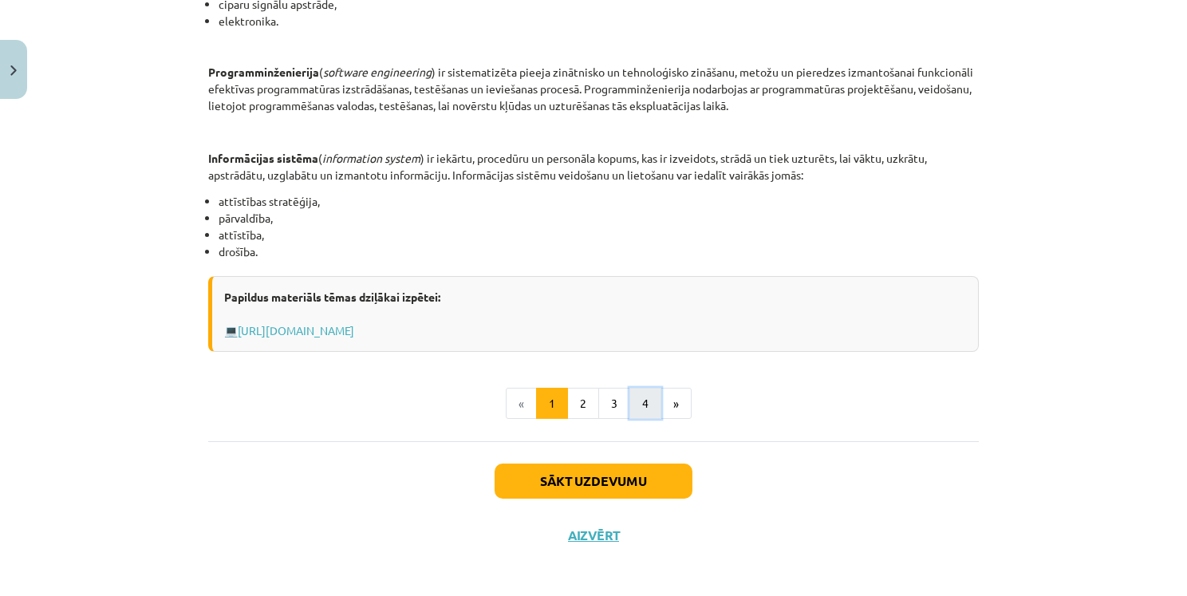
click at [642, 407] on button "4" at bounding box center [645, 404] width 32 height 32
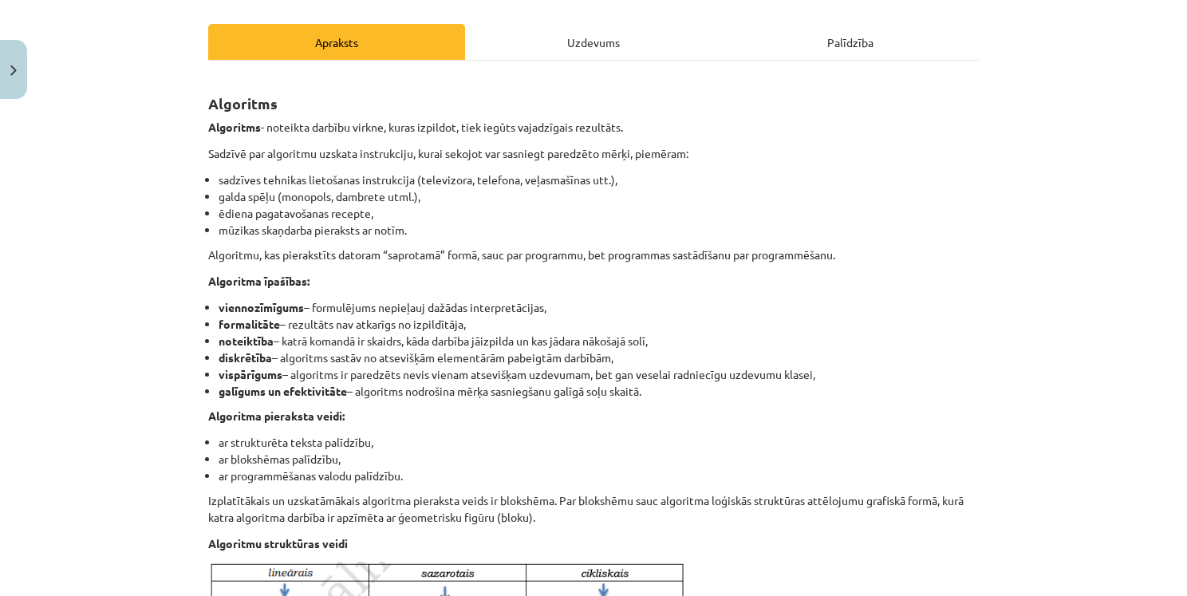
scroll to position [0, 0]
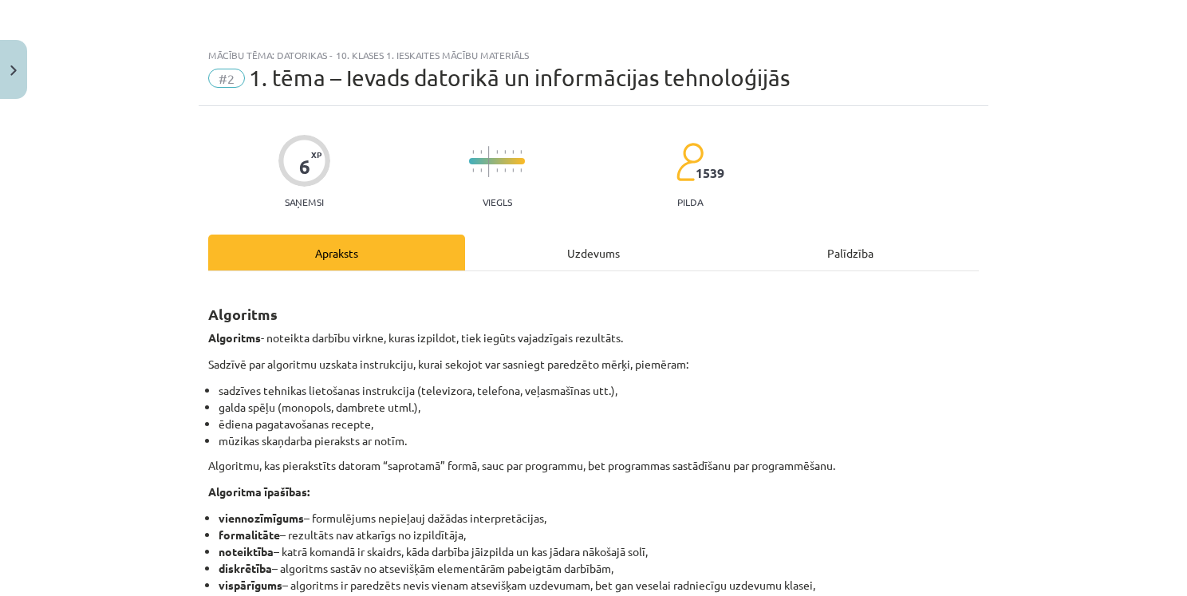
click at [596, 247] on div "Uzdevums" at bounding box center [593, 252] width 257 height 36
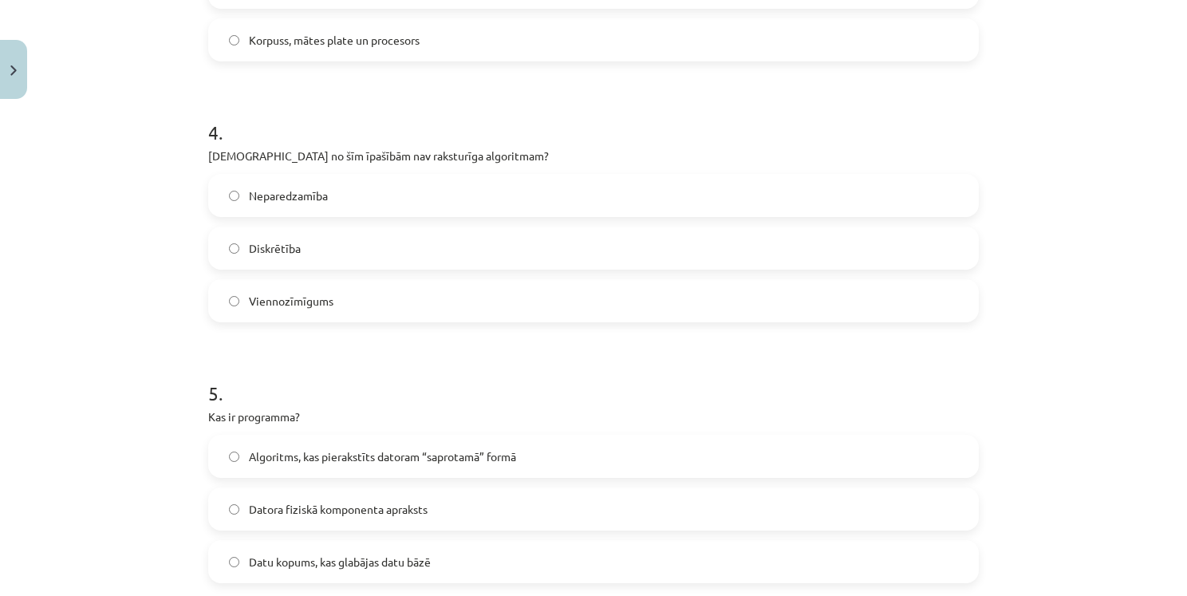
scroll to position [1236, 0]
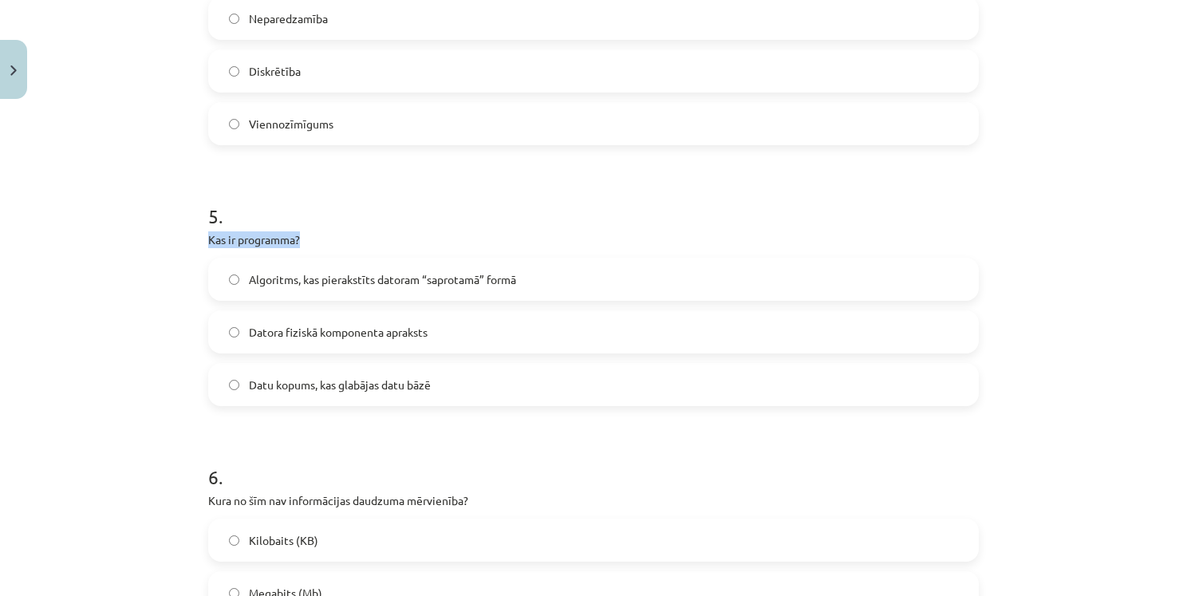
drag, startPoint x: 203, startPoint y: 239, endPoint x: 341, endPoint y: 234, distance: 138.9
click at [346, 235] on p "Kas ir programma?" at bounding box center [593, 239] width 770 height 17
copy p "Kas ir programma?"
click at [425, 207] on h1 "5 ." at bounding box center [593, 201] width 770 height 49
click at [278, 385] on span "Datu kopums, kas glabājas datu bāzē" at bounding box center [340, 384] width 182 height 17
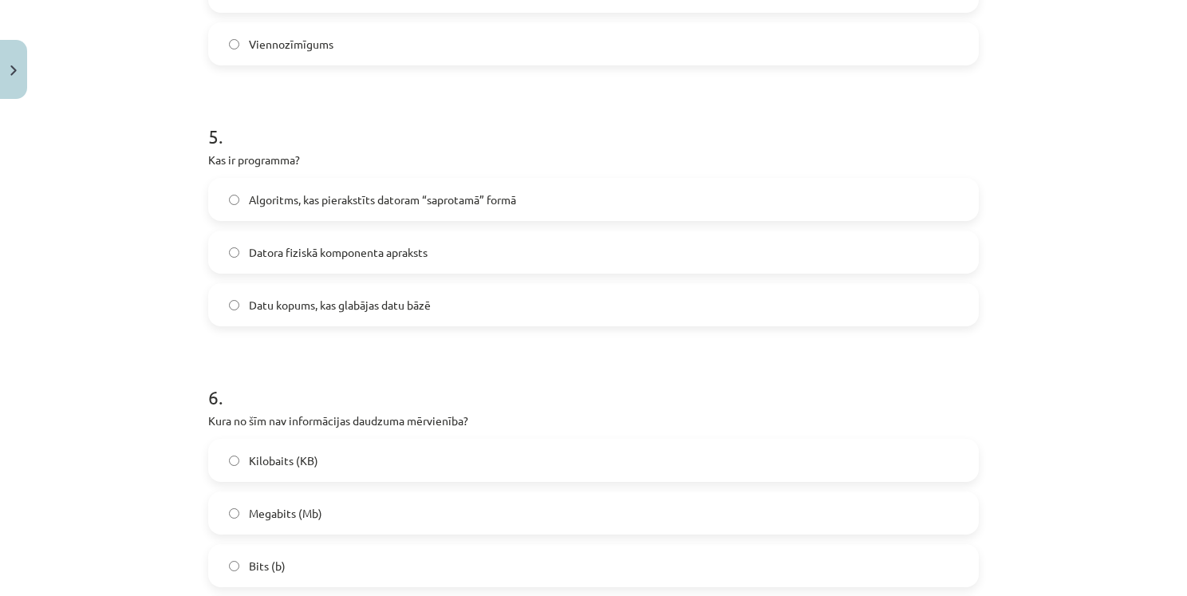
scroll to position [1475, 0]
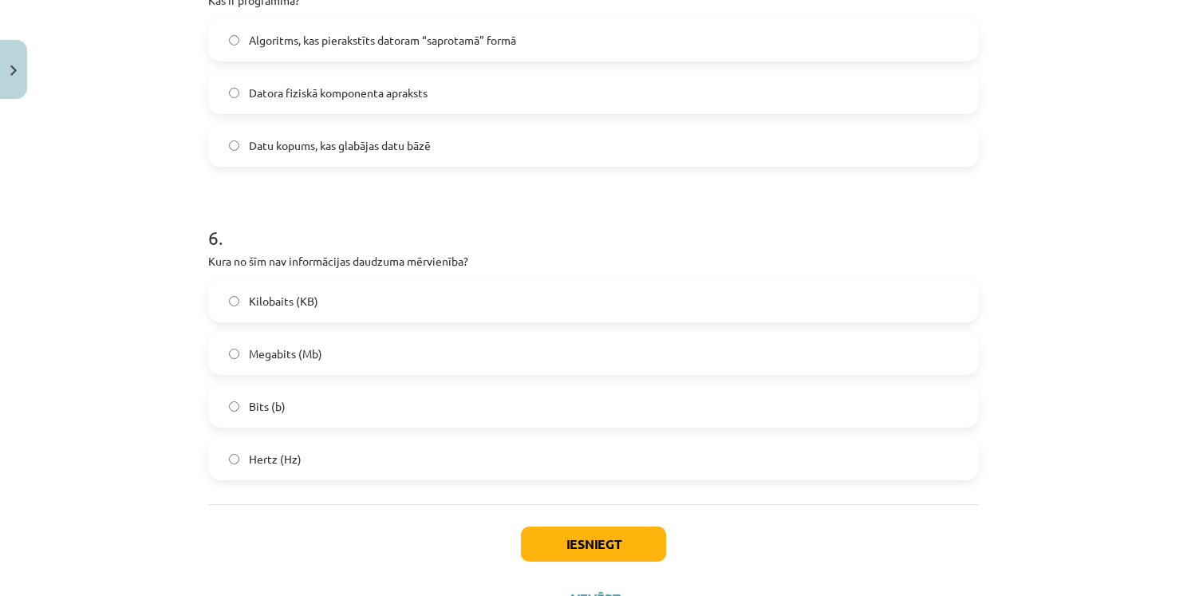
click at [315, 464] on label "Hertz (Hz)" at bounding box center [593, 459] width 767 height 40
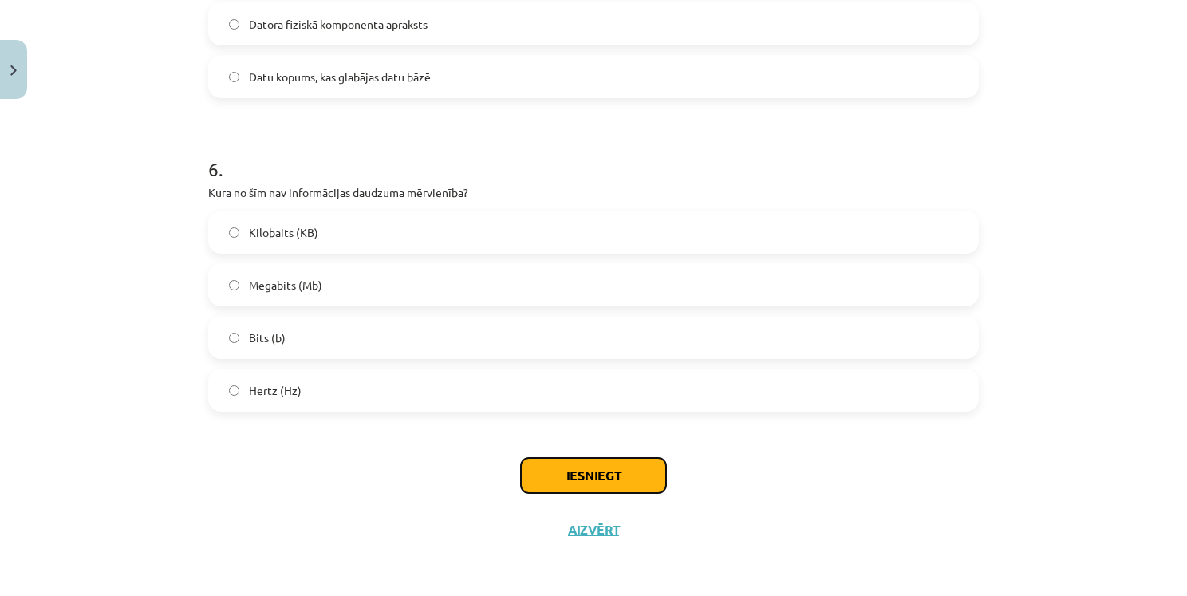
click at [633, 475] on button "Iesniegt" at bounding box center [593, 475] width 145 height 35
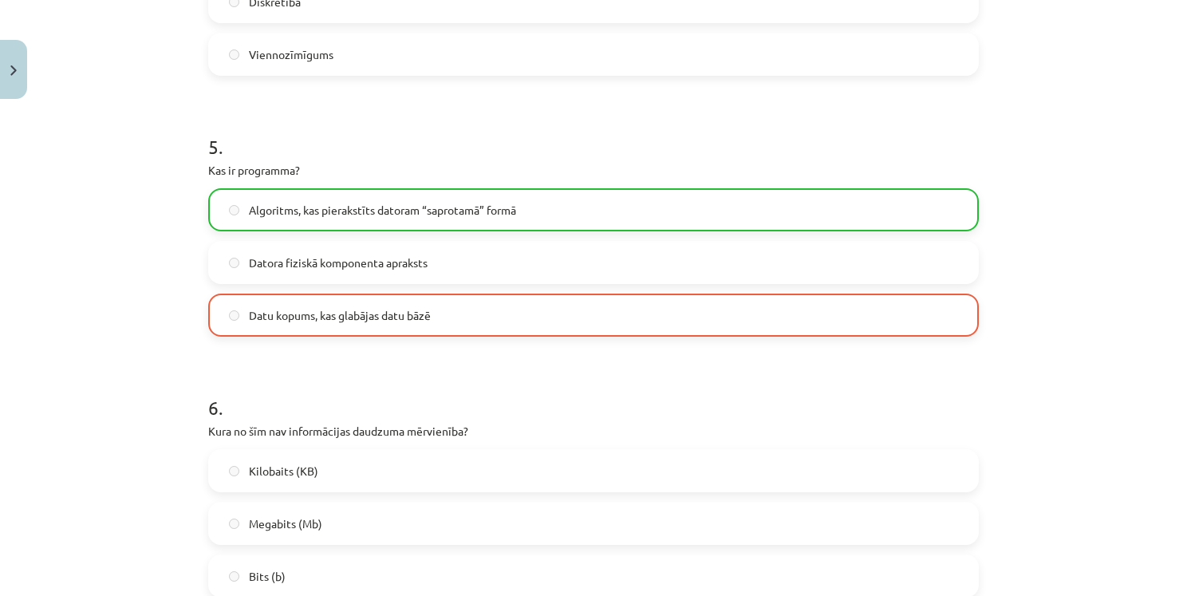
scroll to position [1305, 0]
click at [323, 203] on span "Algoritms, kas pierakstīts datoram “saprotamā” formā" at bounding box center [382, 211] width 267 height 17
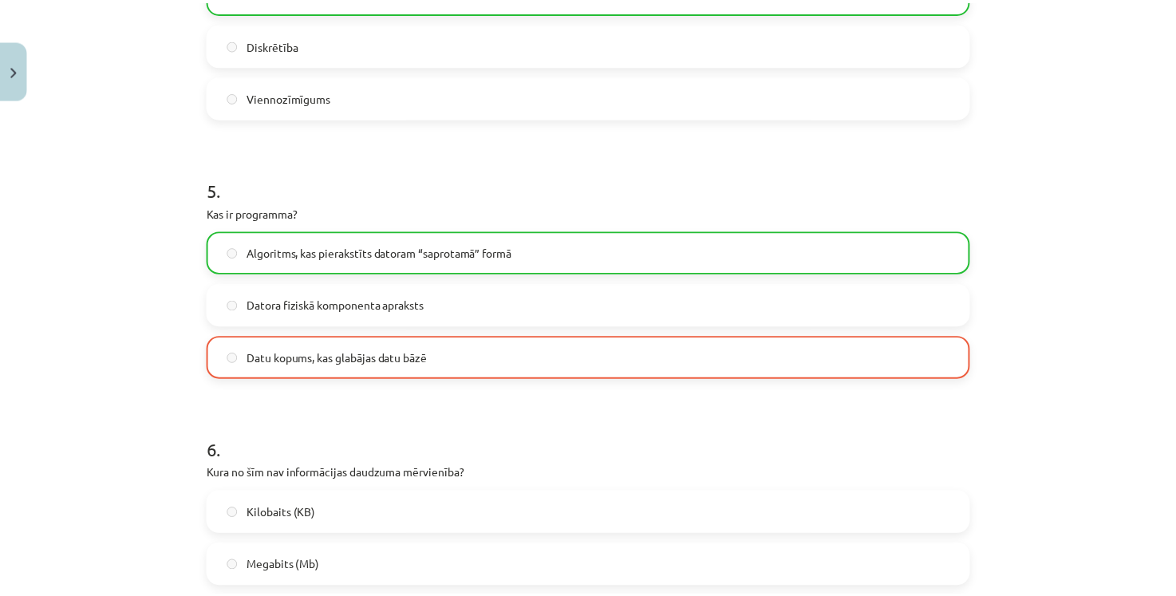
scroll to position [1594, 0]
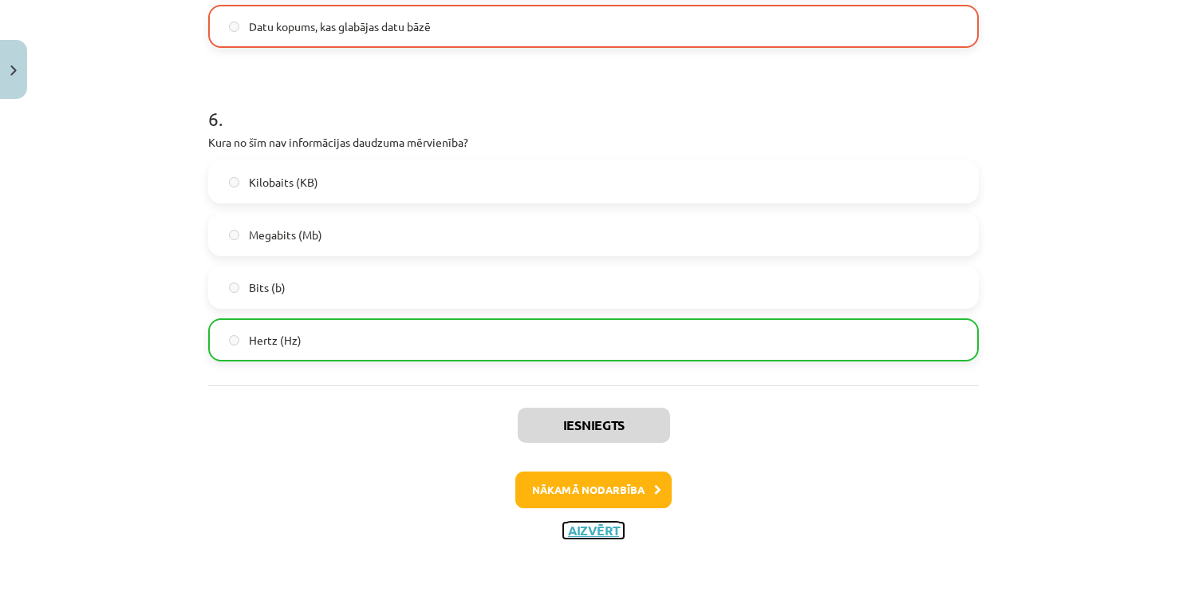
click at [603, 528] on button "Aizvērt" at bounding box center [593, 530] width 61 height 16
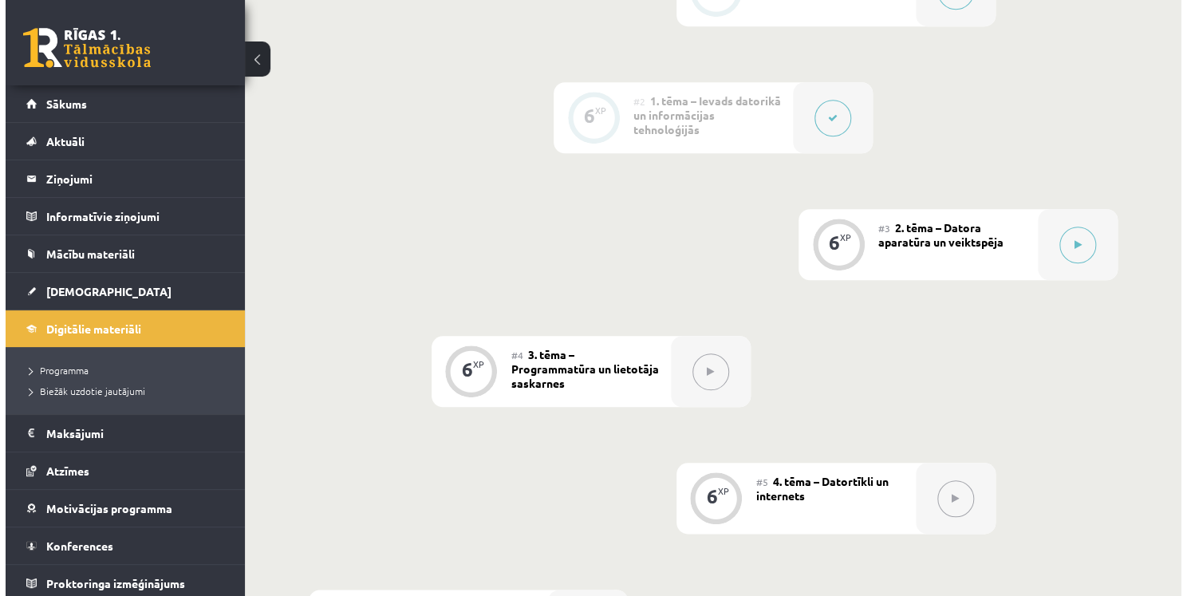
scroll to position [478, 0]
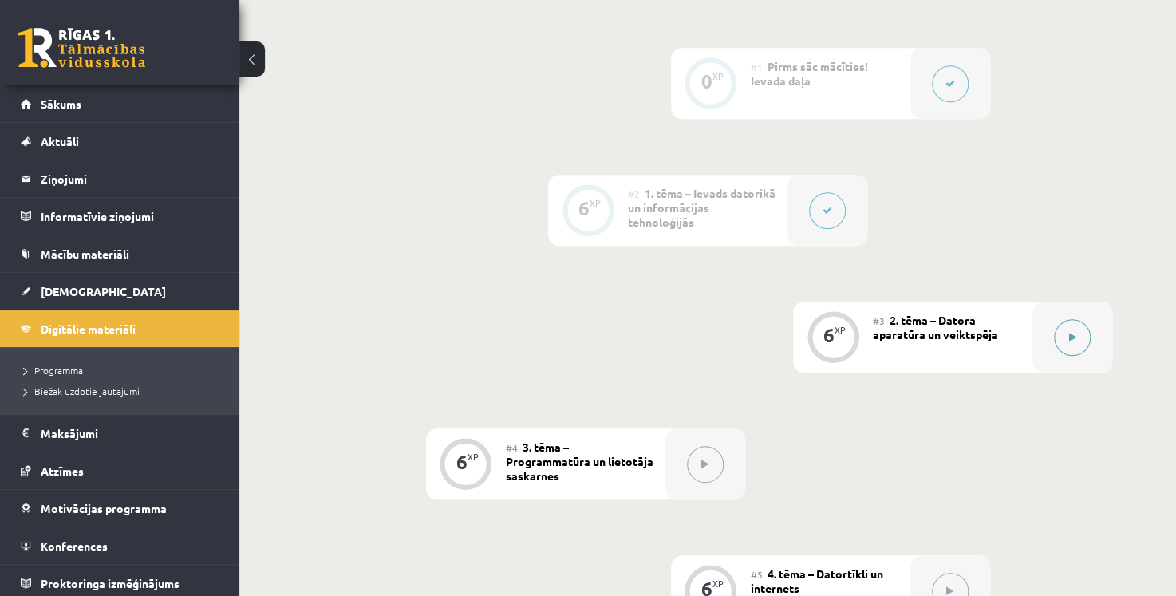
click at [1060, 343] on button at bounding box center [1071, 337] width 37 height 37
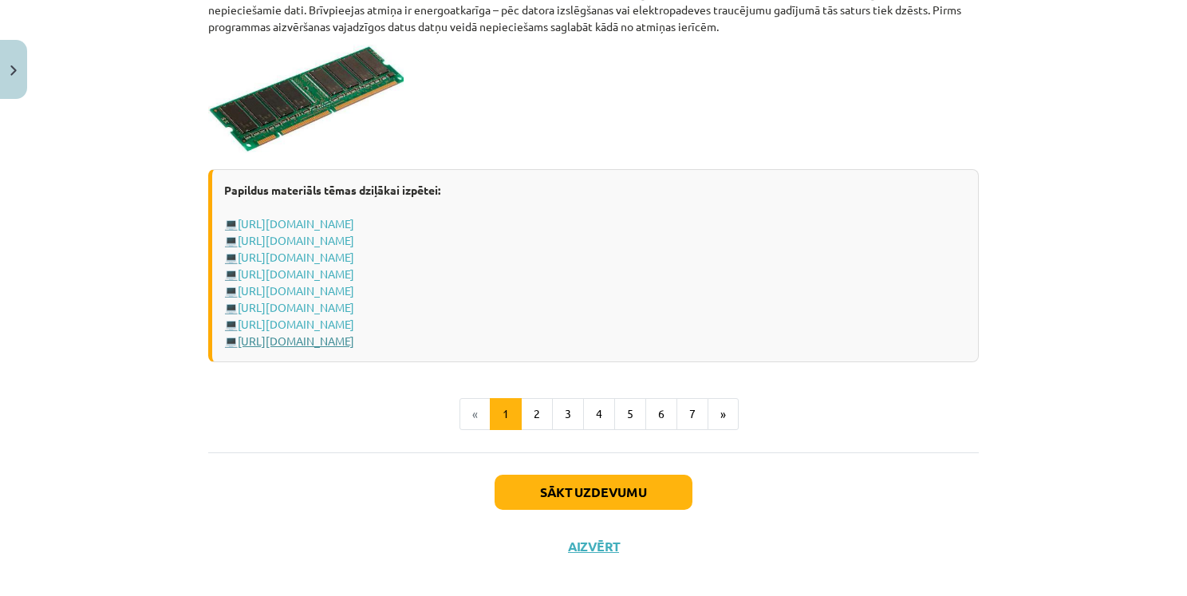
scroll to position [2818, 0]
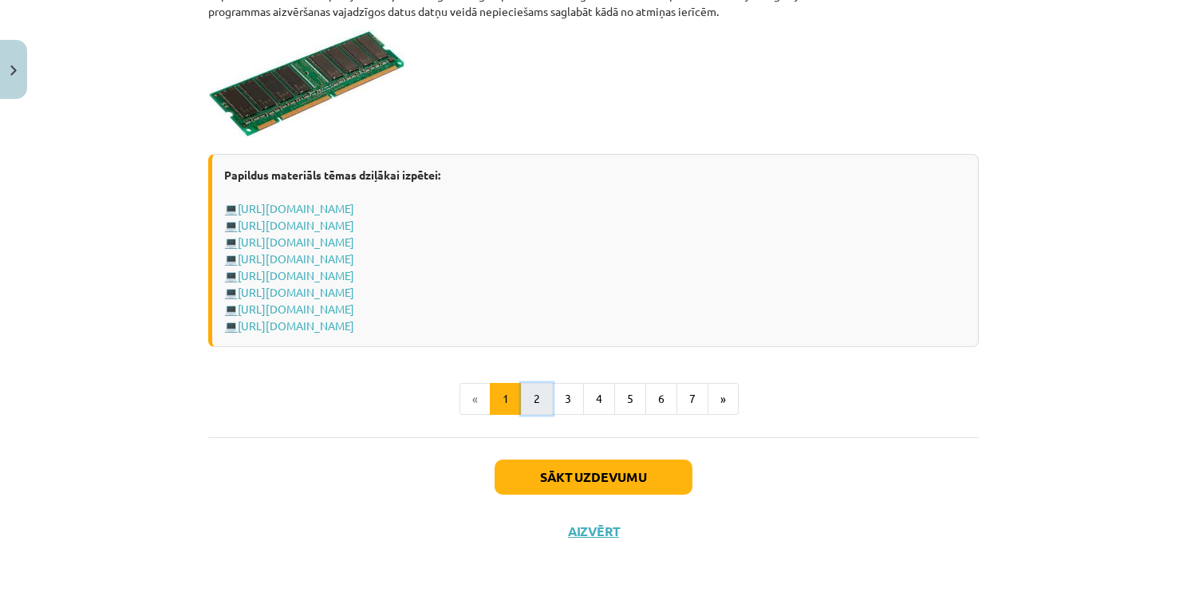
click at [540, 384] on button "2" at bounding box center [537, 399] width 32 height 32
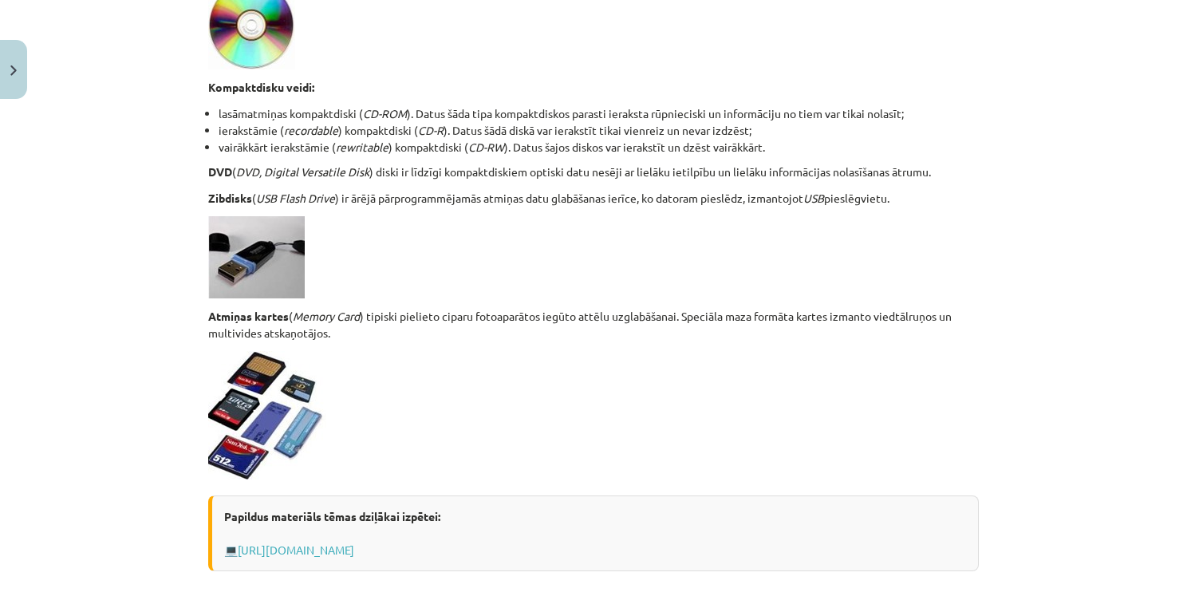
scroll to position [1196, 0]
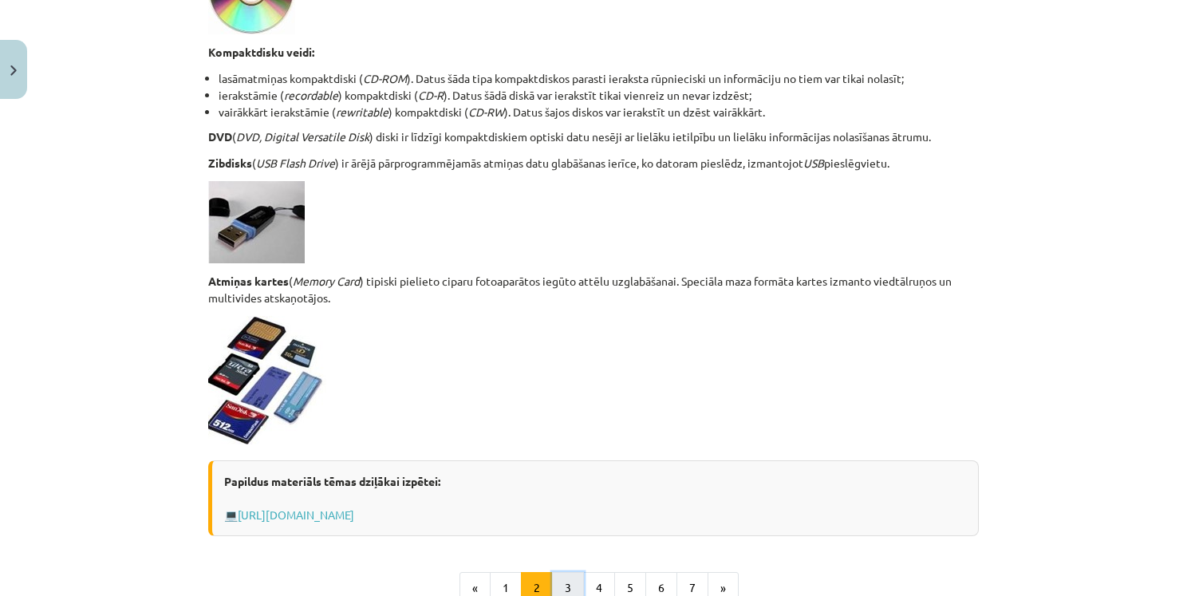
click at [575, 580] on button "3" at bounding box center [568, 588] width 32 height 32
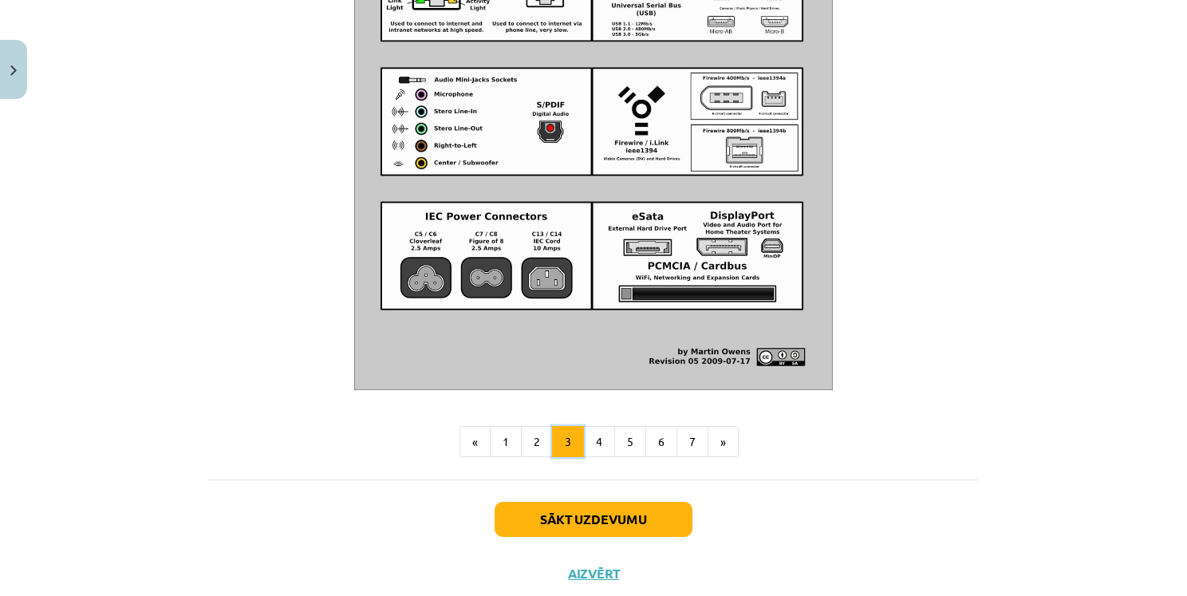
scroll to position [1800, 0]
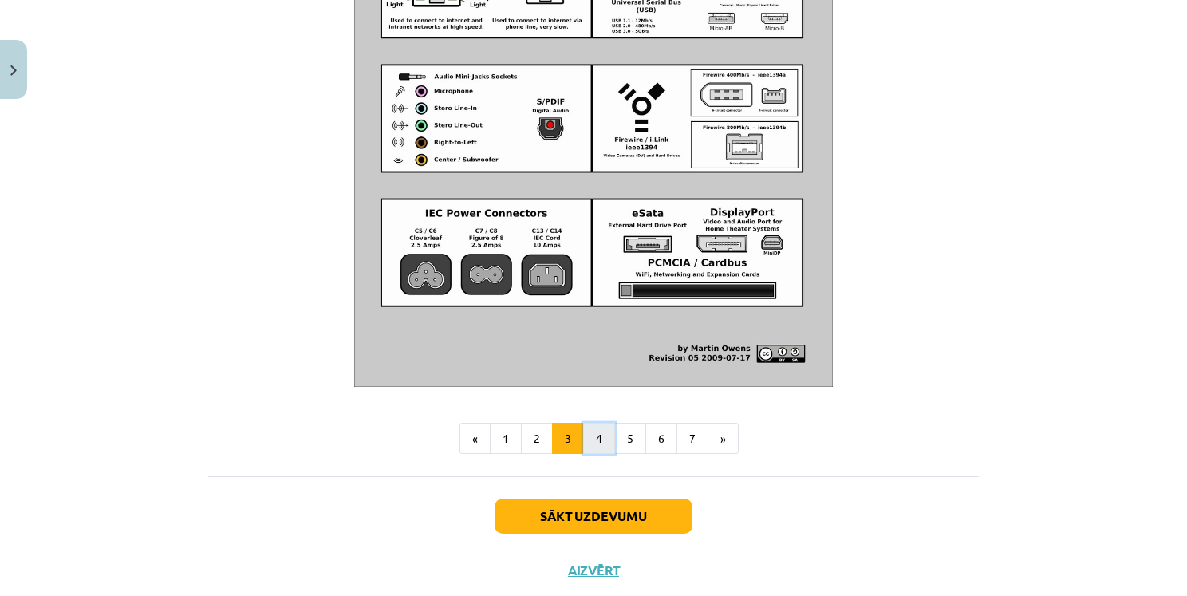
click at [601, 455] on button "4" at bounding box center [599, 439] width 32 height 32
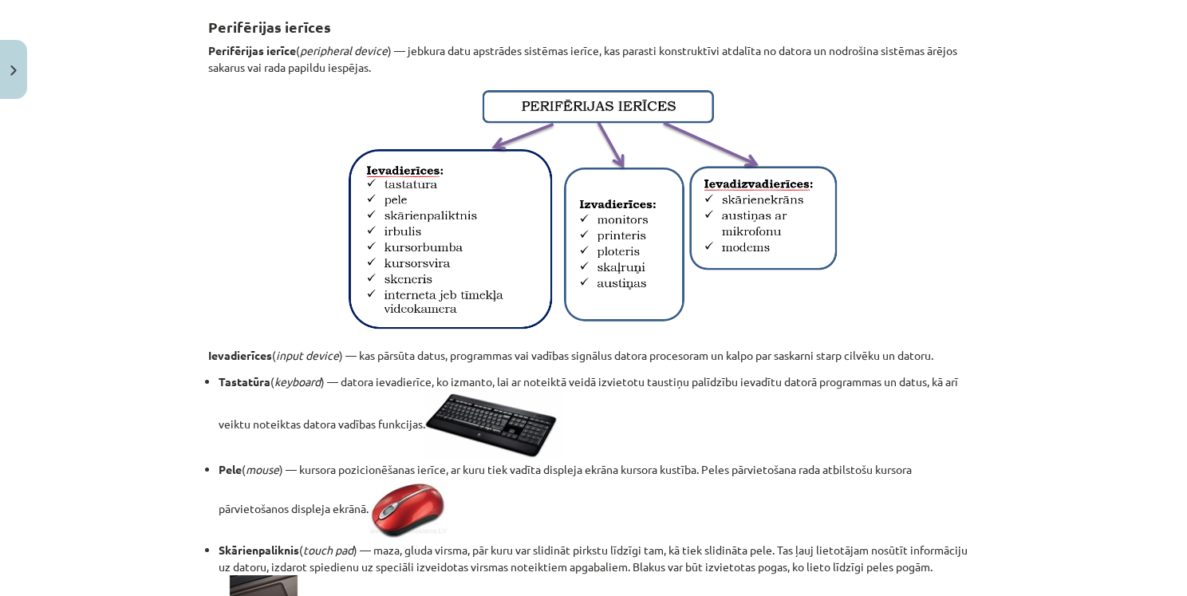
scroll to position [293, 0]
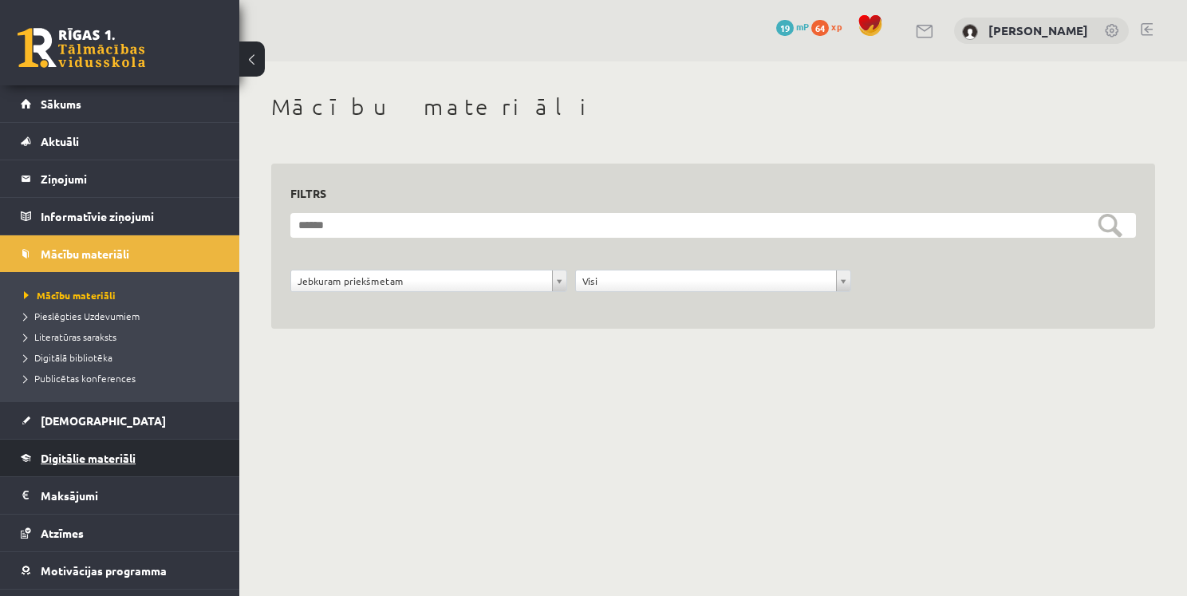
click at [125, 466] on link "Digitālie materiāli" at bounding box center [120, 457] width 199 height 37
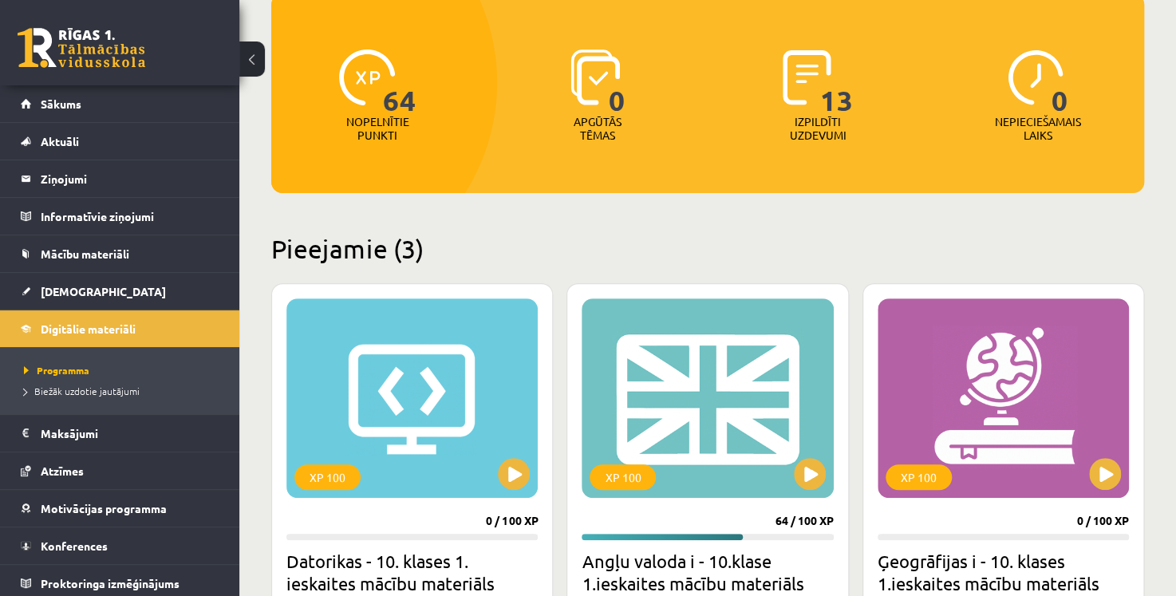
scroll to position [399, 0]
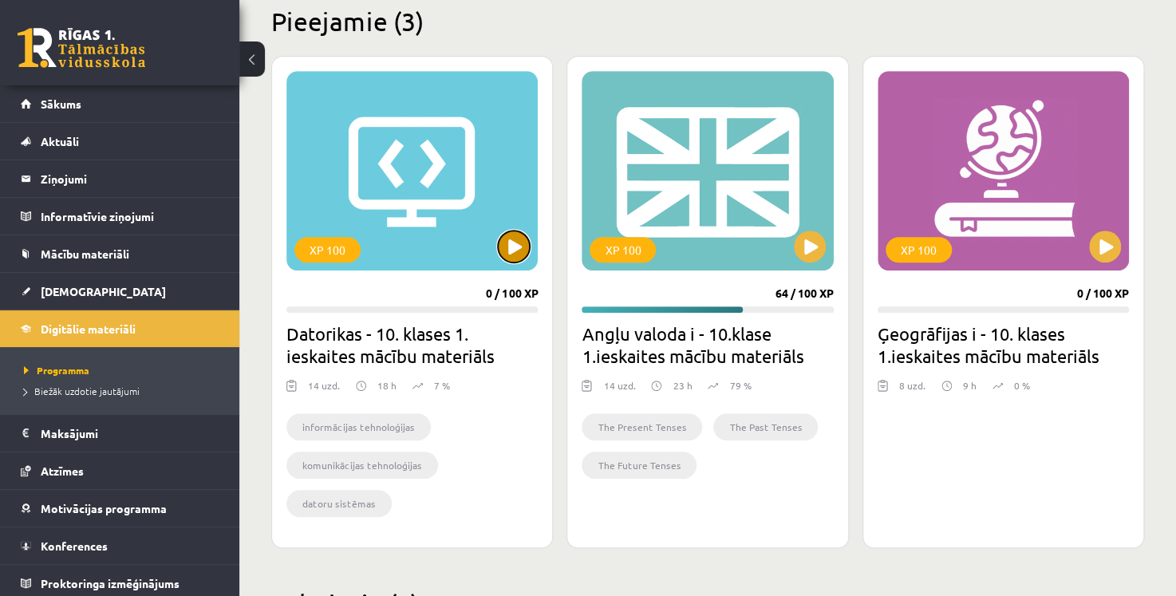
click at [506, 251] on button at bounding box center [514, 246] width 32 height 32
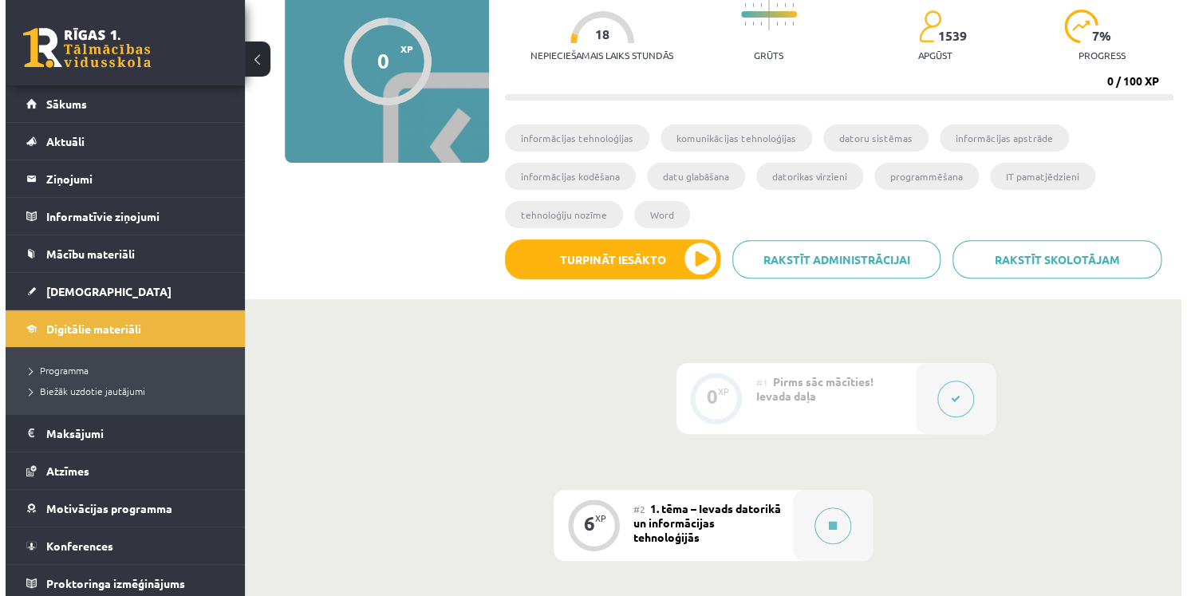
scroll to position [399, 0]
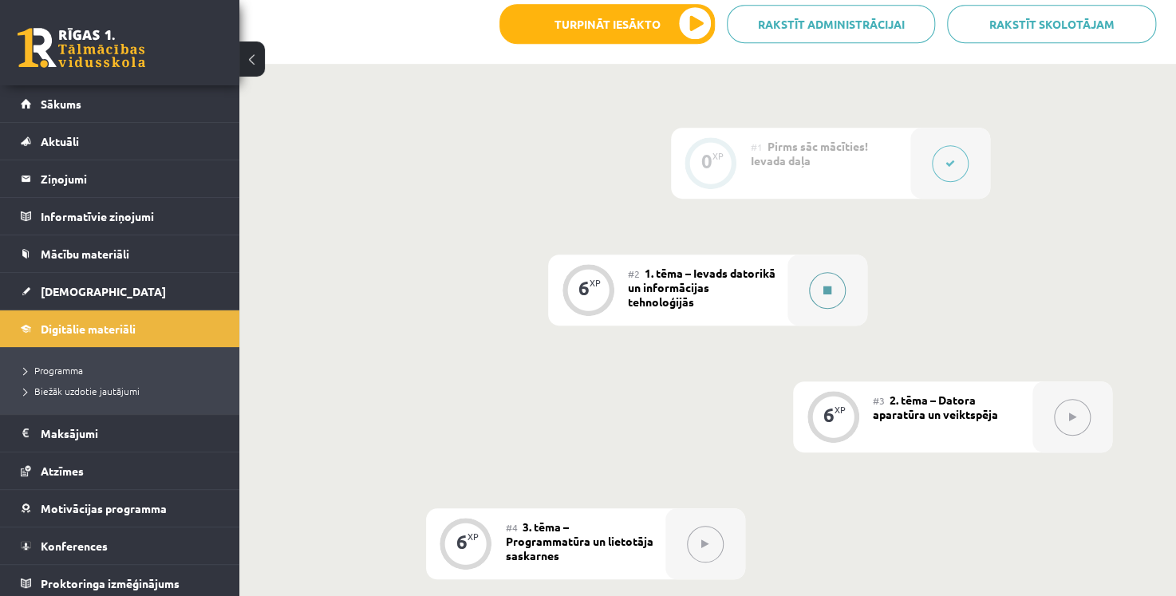
click at [823, 293] on icon at bounding box center [827, 291] width 8 height 10
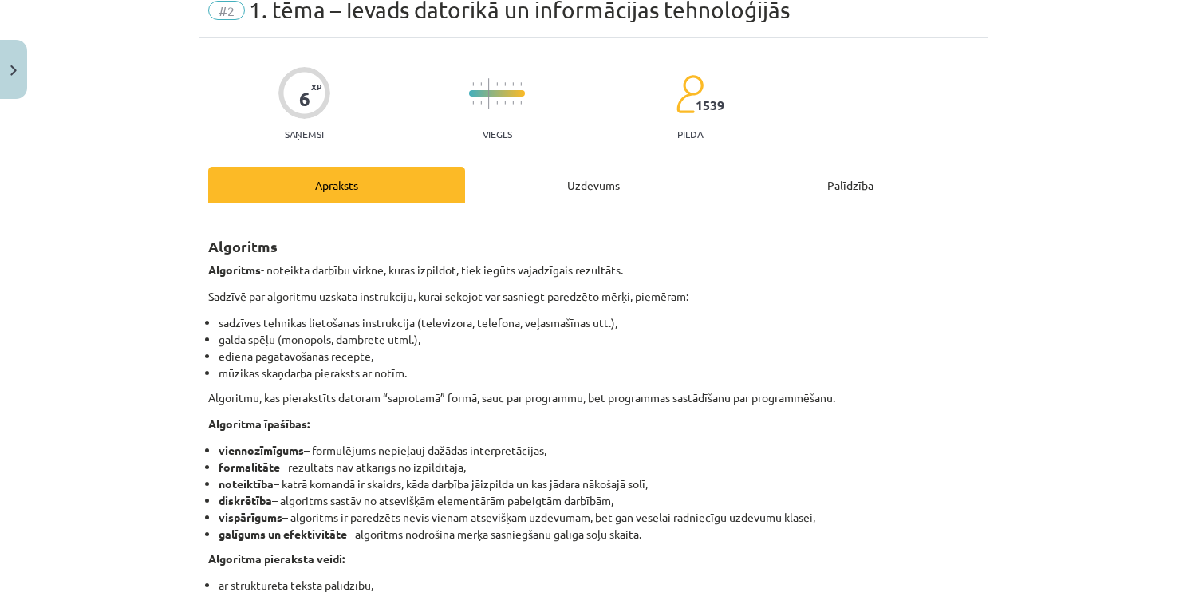
scroll to position [159, 0]
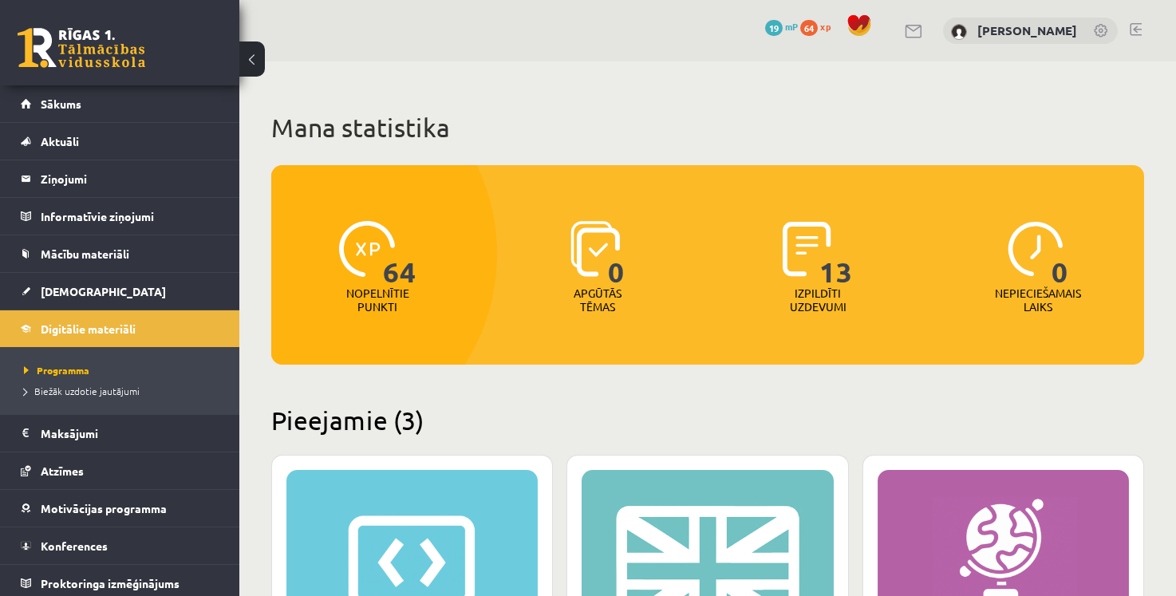
scroll to position [399, 0]
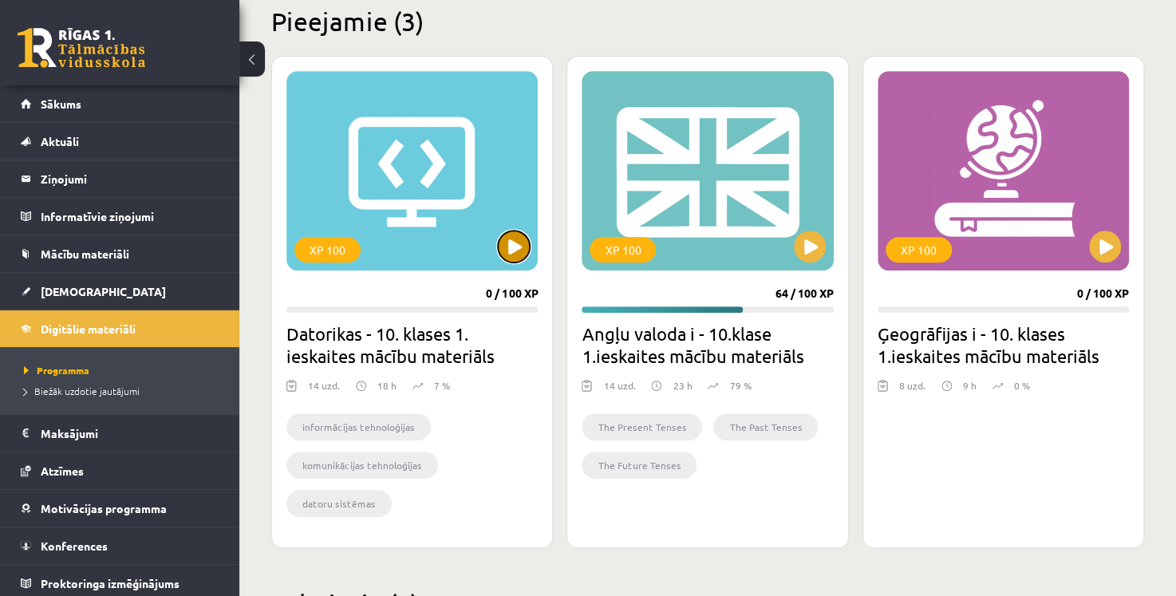
click at [507, 251] on button at bounding box center [514, 246] width 32 height 32
